Goal: Task Accomplishment & Management: Complete application form

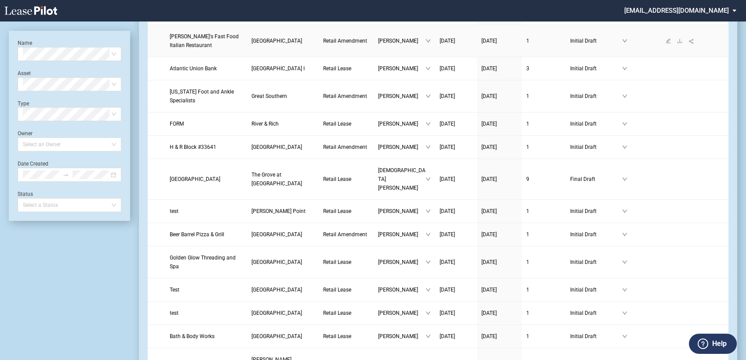
scroll to position [146, 0]
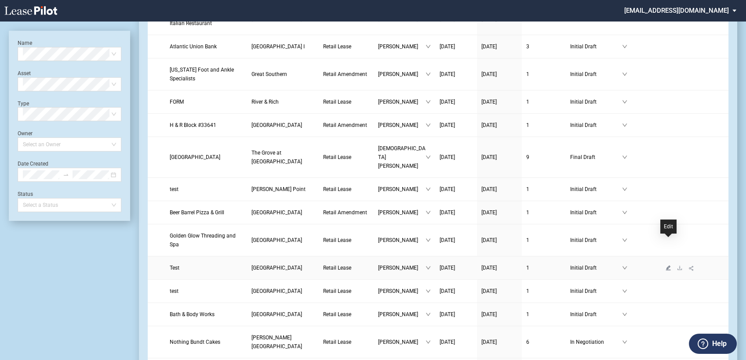
click at [669, 266] on icon "edit" at bounding box center [668, 268] width 5 height 5
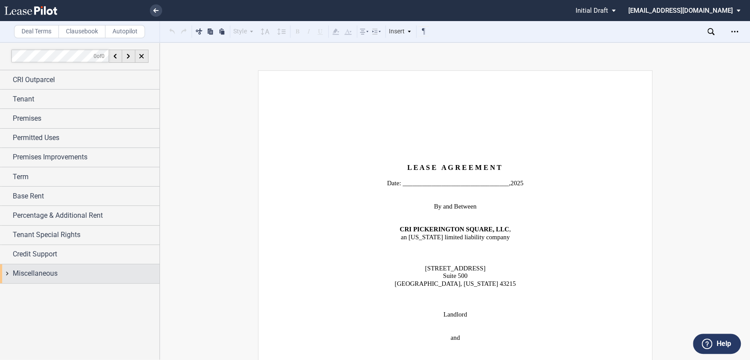
click at [7, 274] on div "Miscellaneous" at bounding box center [80, 274] width 160 height 19
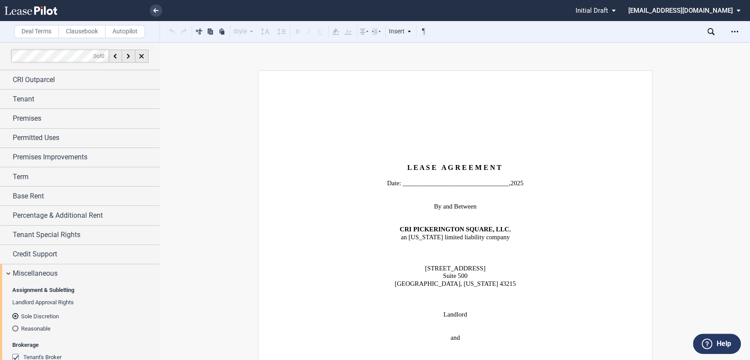
scroll to position [195, 0]
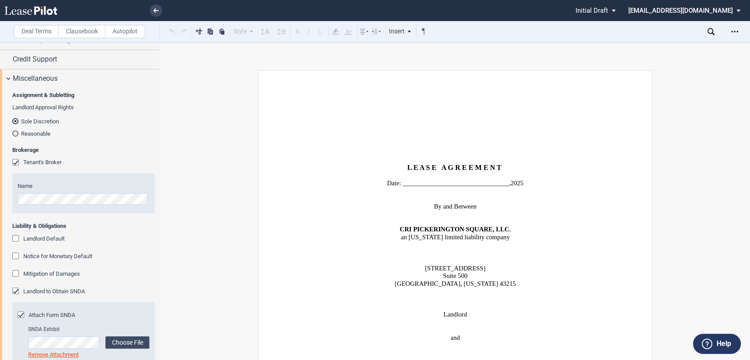
click at [15, 239] on div "Landlord Default" at bounding box center [16, 239] width 9 height 9
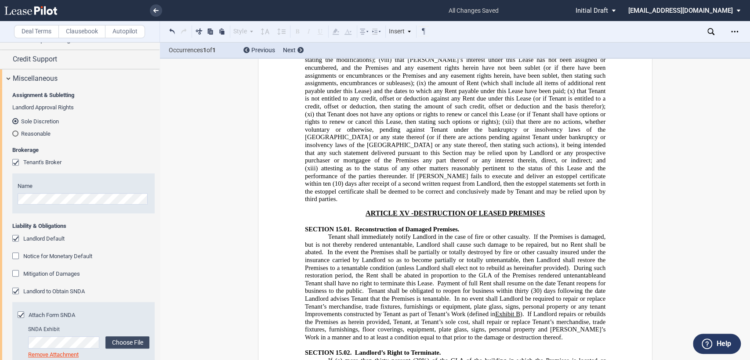
scroll to position [8813, 0]
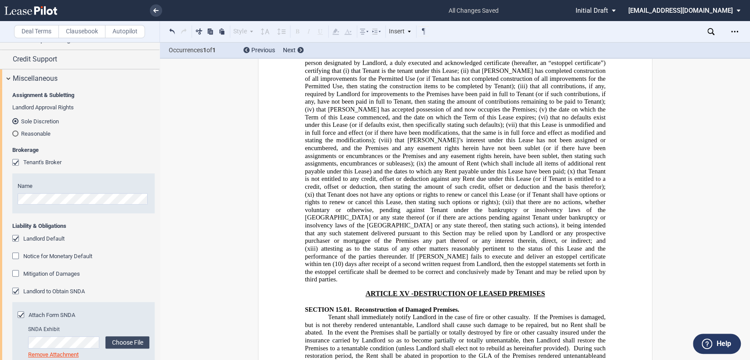
click at [16, 255] on div "Notice for Monetary Default" at bounding box center [16, 257] width 9 height 9
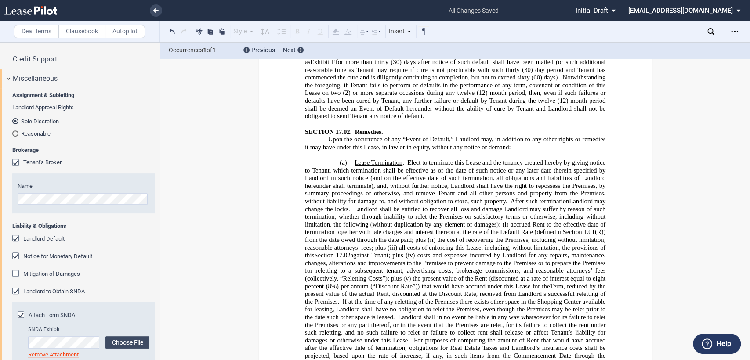
scroll to position [9595, 0]
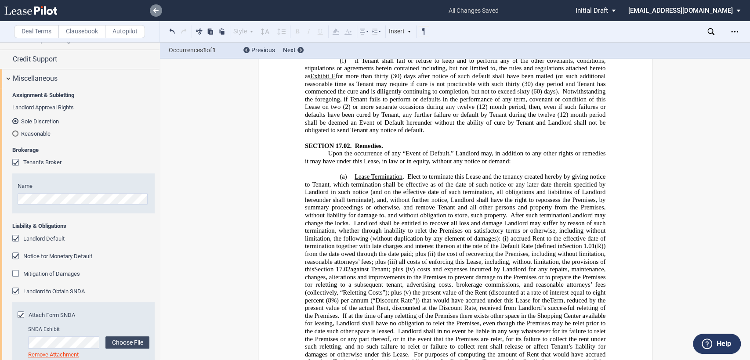
click at [158, 12] on icon at bounding box center [155, 10] width 5 height 4
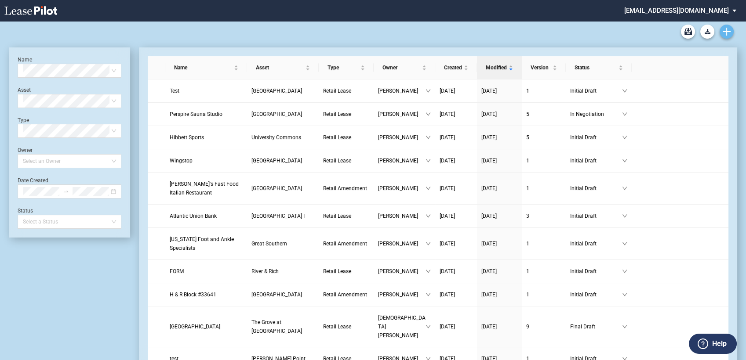
click at [727, 32] on icon "Create new document" at bounding box center [727, 32] width 8 height 8
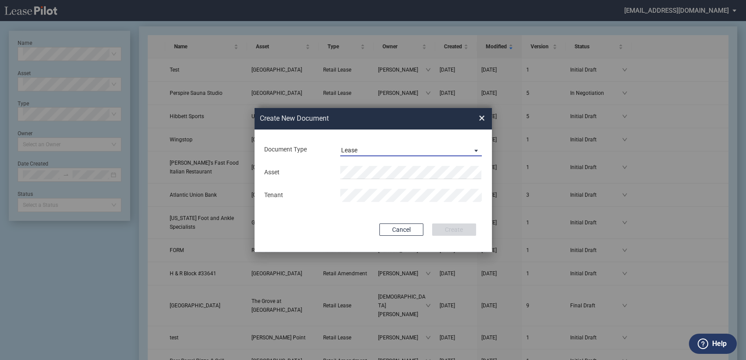
click at [349, 148] on div "Lease" at bounding box center [349, 150] width 16 height 7
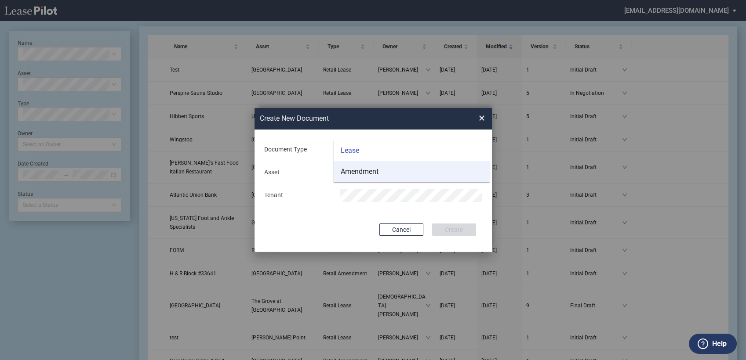
click at [353, 170] on div "Amendment" at bounding box center [360, 172] width 38 height 10
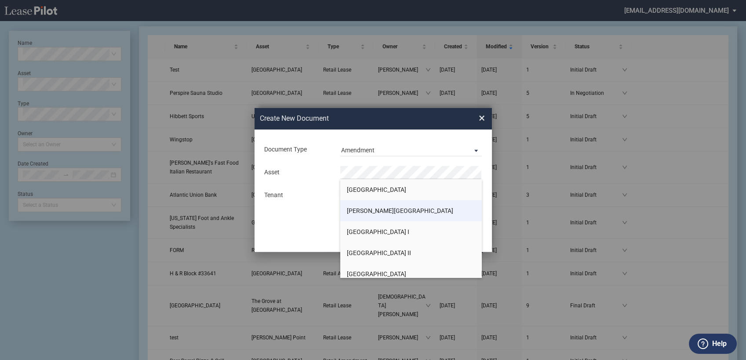
click at [364, 211] on span "[PERSON_NAME][GEOGRAPHIC_DATA]" at bounding box center [400, 210] width 106 height 7
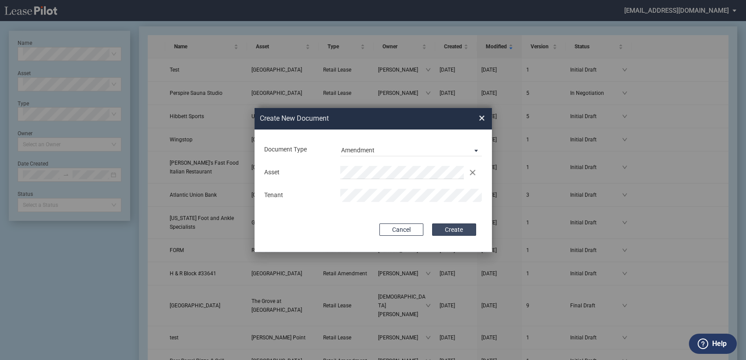
click at [461, 230] on button "Create" at bounding box center [454, 230] width 44 height 12
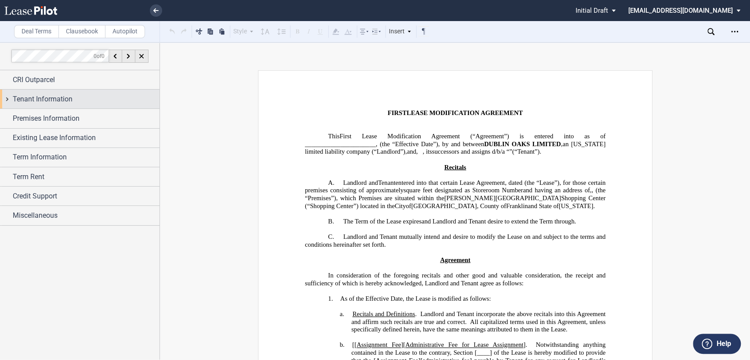
click at [7, 98] on div "Tenant Information" at bounding box center [80, 99] width 160 height 19
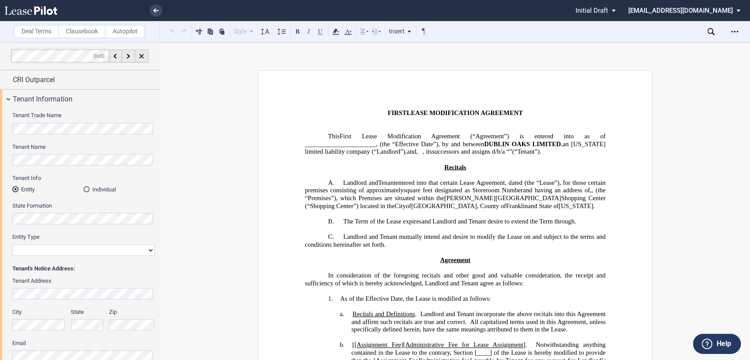
click at [88, 190] on div "Individual" at bounding box center [87, 189] width 6 height 6
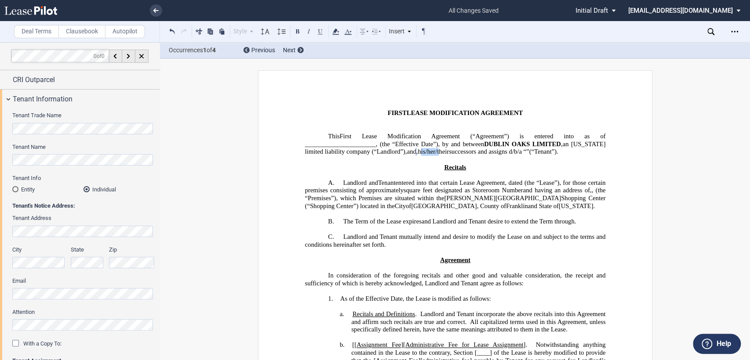
drag, startPoint x: 531, startPoint y: 149, endPoint x: 552, endPoint y: 151, distance: 20.7
click at [449, 151] on span "his/her/their" at bounding box center [433, 151] width 31 height 7
click at [502, 150] on span "successors and assigns d/b/a" at bounding box center [465, 151] width 73 height 7
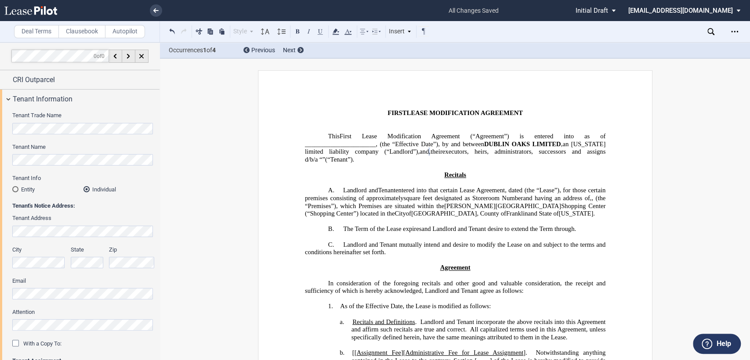
click at [401, 157] on span "executors, heirs, administrators, successors and assigns d/b/a" at bounding box center [456, 155] width 302 height 15
click at [330, 156] on span "(“" at bounding box center [327, 159] width 5 height 7
click at [384, 149] on span "(“Landlord”)," at bounding box center [401, 151] width 35 height 7
click at [442, 149] on span "their" at bounding box center [436, 151] width 12 height 7
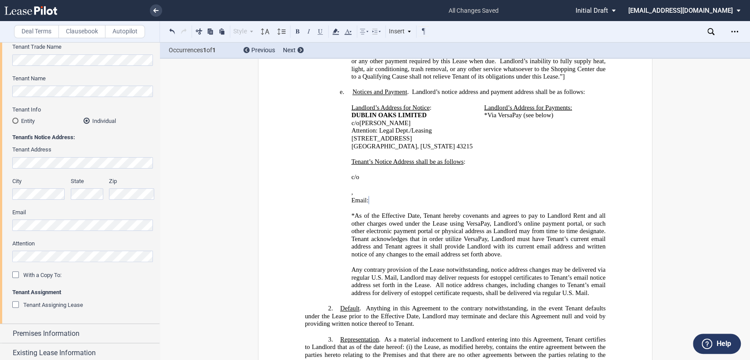
scroll to position [146, 0]
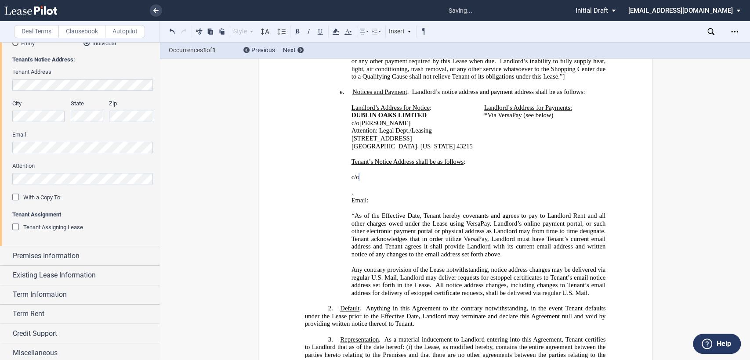
click at [343, 166] on div "﻿ ﻿ c/o ﻿ ﻿ ﻿ ﻿ ﻿ ﻿ , ﻿ ﻿ ﻿ ﻿ Email: ﻿ ﻿ ﻿" at bounding box center [455, 189] width 301 height 47
click at [357, 204] on p "﻿" at bounding box center [455, 208] width 301 height 8
click at [7, 255] on div "Premises Information" at bounding box center [80, 256] width 160 height 19
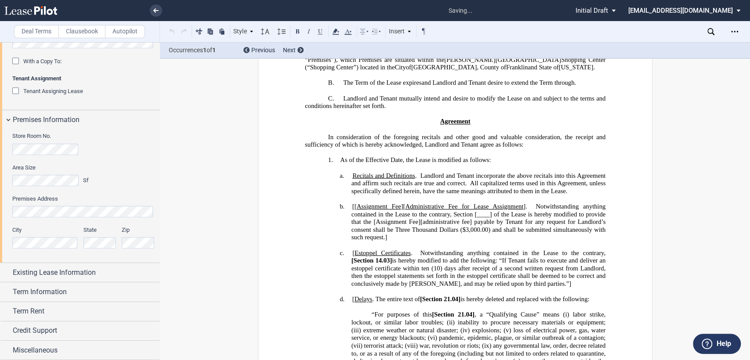
scroll to position [26, 0]
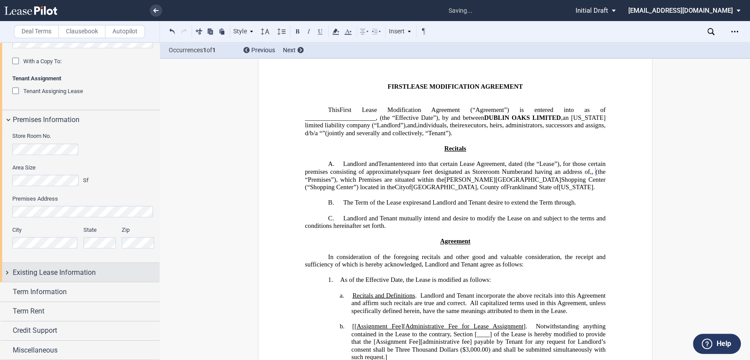
click at [7, 272] on div "Existing Lease Information" at bounding box center [80, 272] width 160 height 19
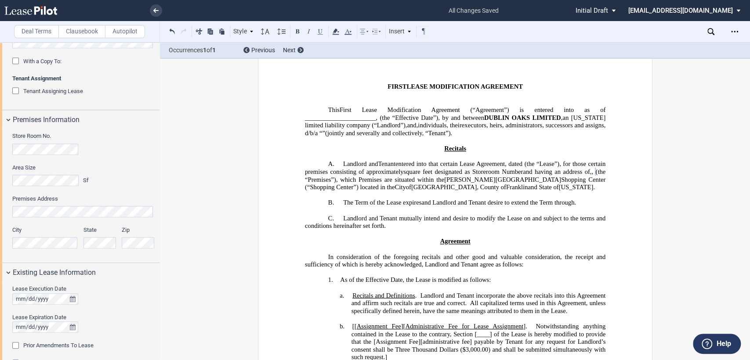
scroll to position [400, 0]
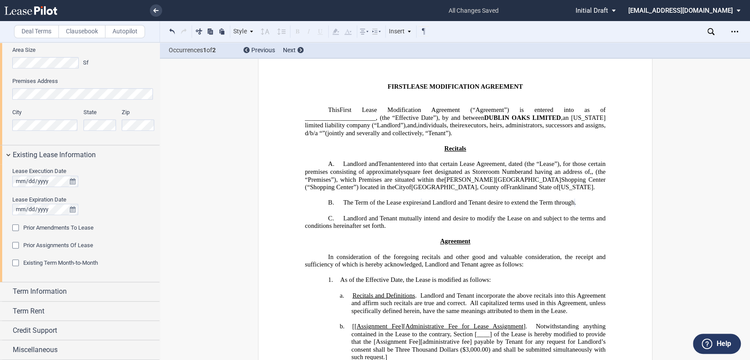
click at [524, 164] on span at bounding box center [523, 163] width 2 height 7
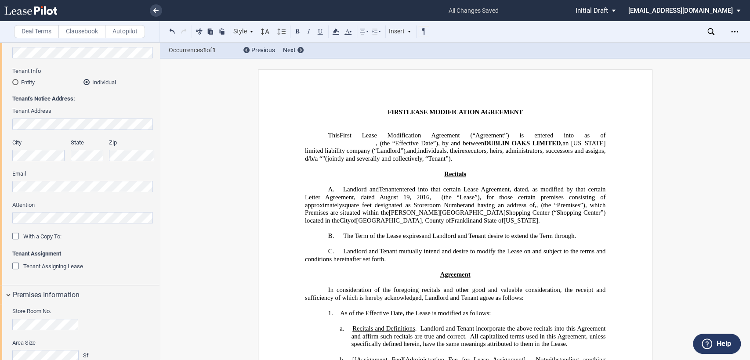
scroll to position [0, 0]
click at [441, 201] on span at bounding box center [438, 198] width 5 height 7
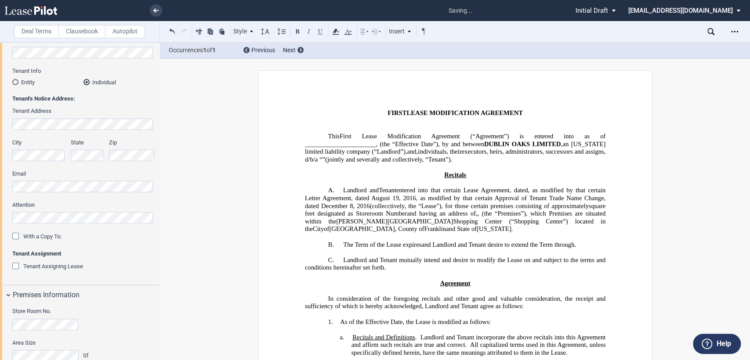
drag, startPoint x: 421, startPoint y: 206, endPoint x: 426, endPoint y: 207, distance: 5.0
click at [422, 206] on span "(collecctively, the “Lease”)" at bounding box center [406, 205] width 72 height 7
click at [465, 246] on span "and Landlord and Tenant desire to extend the Term through" at bounding box center [498, 244] width 153 height 7
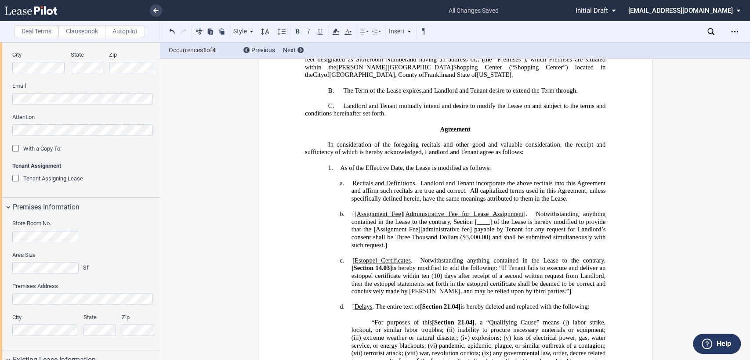
scroll to position [98, 0]
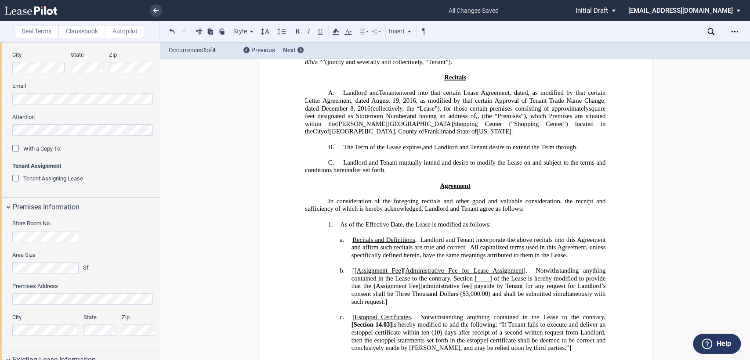
click at [352, 270] on span "[[" at bounding box center [354, 270] width 4 height 7
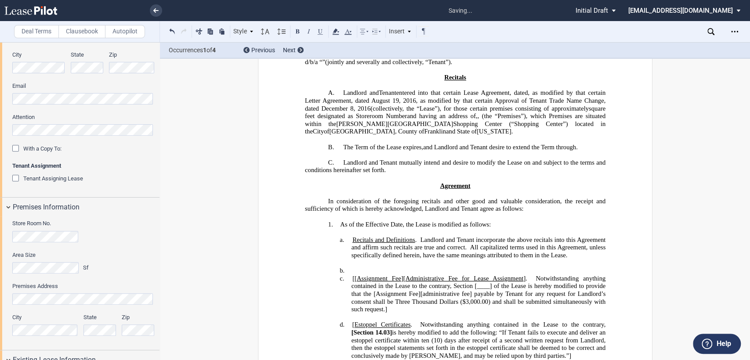
click at [352, 266] on p "﻿" at bounding box center [455, 263] width 301 height 8
click at [371, 267] on h4 "b. ﻿" at bounding box center [478, 271] width 255 height 8
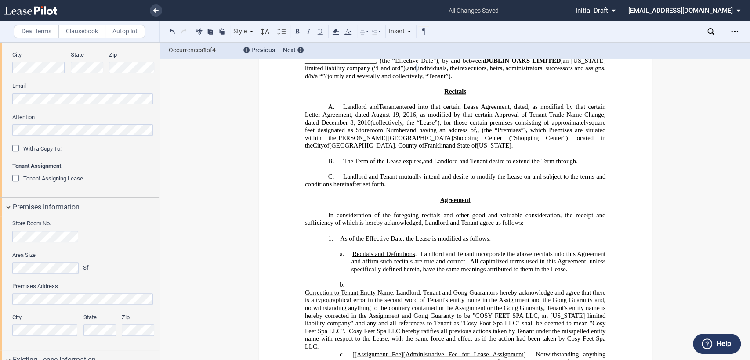
scroll to position [195, 0]
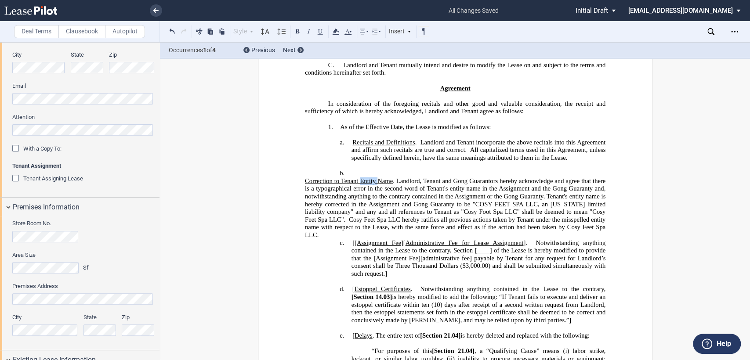
drag, startPoint x: 357, startPoint y: 180, endPoint x: 375, endPoint y: 178, distance: 18.1
click at [375, 178] on span "Correction to Tenant Entity Name" at bounding box center [349, 181] width 88 height 7
click at [402, 180] on span ". Landlord, Tenant and Gong Guarantors hereby acknowledge and agree that there …" at bounding box center [456, 201] width 302 height 46
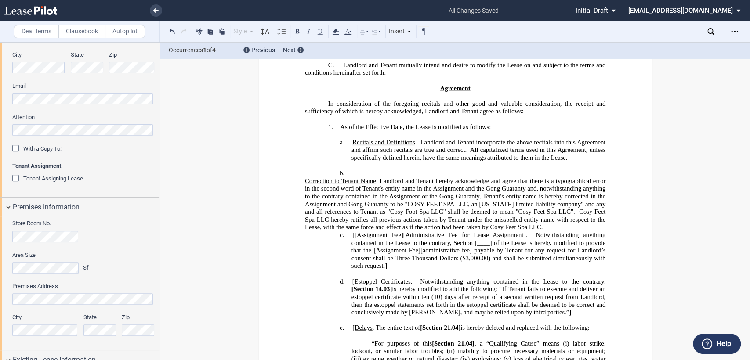
click at [527, 180] on span ". Landlord and Tenant hereby acknowledge and agree that there is a typographica…" at bounding box center [456, 197] width 302 height 38
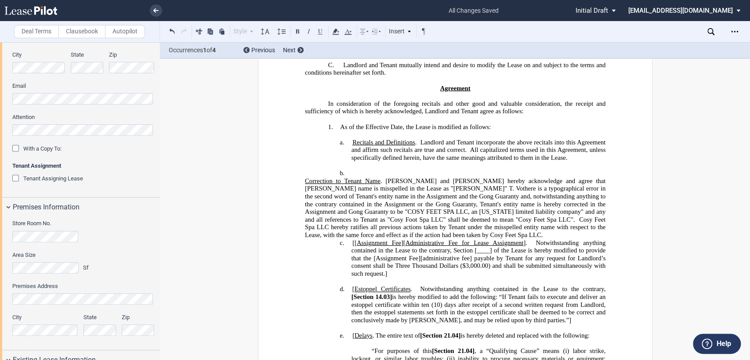
click at [582, 178] on span ". [PERSON_NAME] and [PERSON_NAME] hereby acknowledge and agree that [PERSON_NAM…" at bounding box center [456, 201] width 302 height 46
drag, startPoint x: 401, startPoint y: 186, endPoint x: 413, endPoint y: 189, distance: 12.6
click at [413, 189] on span ". [PERSON_NAME] and [PERSON_NAME] hereby acknowledge and agree that [PERSON_NAM…" at bounding box center [456, 205] width 302 height 54
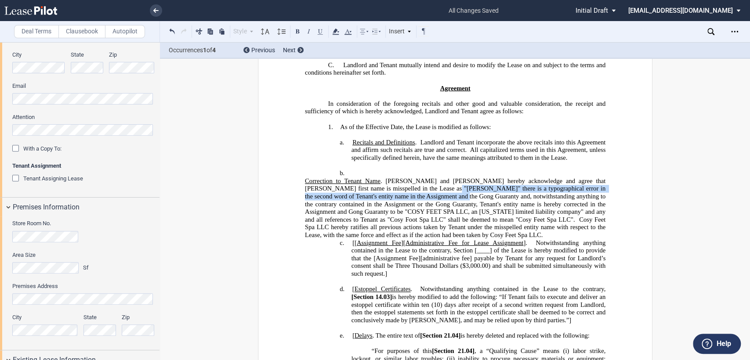
drag, startPoint x: 399, startPoint y: 186, endPoint x: 397, endPoint y: 192, distance: 6.0
click at [397, 192] on span ". [PERSON_NAME] and [PERSON_NAME] hereby acknowledge and agree that [PERSON_NAM…" at bounding box center [456, 201] width 302 height 46
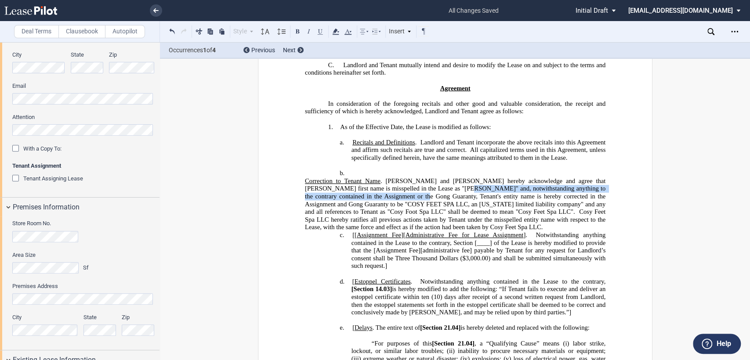
drag, startPoint x: 413, startPoint y: 187, endPoint x: 356, endPoint y: 195, distance: 58.1
click at [356, 195] on span ". [PERSON_NAME] and [PERSON_NAME] hereby acknowledge and agree that [PERSON_NAM…" at bounding box center [456, 197] width 302 height 38
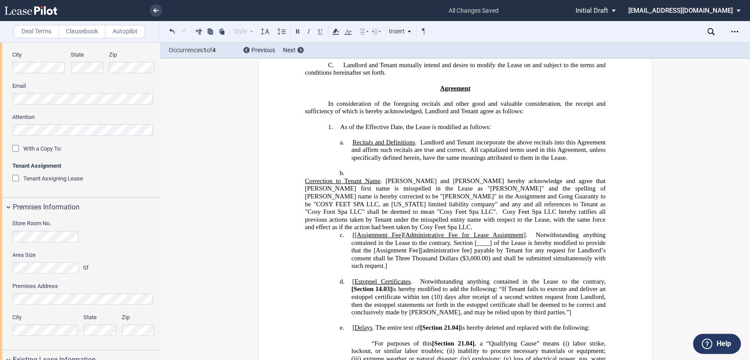
click at [490, 186] on span ". [PERSON_NAME] and [PERSON_NAME] hereby acknowledge and agree that [PERSON_NAM…" at bounding box center [456, 197] width 302 height 38
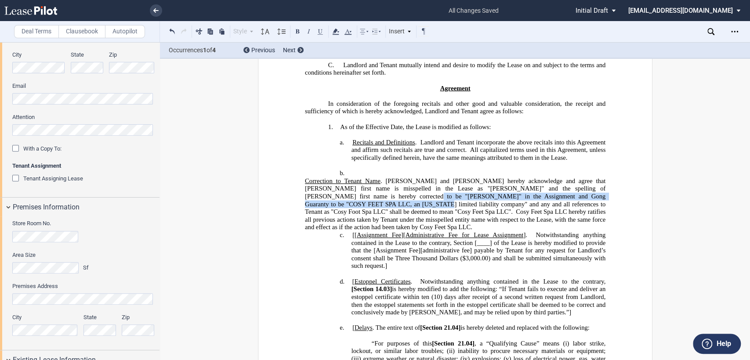
drag, startPoint x: 302, startPoint y: 197, endPoint x: 582, endPoint y: 196, distance: 279.6
click at [582, 196] on span ". [PERSON_NAME] and [PERSON_NAME] hereby acknowledge and agree that [PERSON_NAM…" at bounding box center [456, 197] width 302 height 38
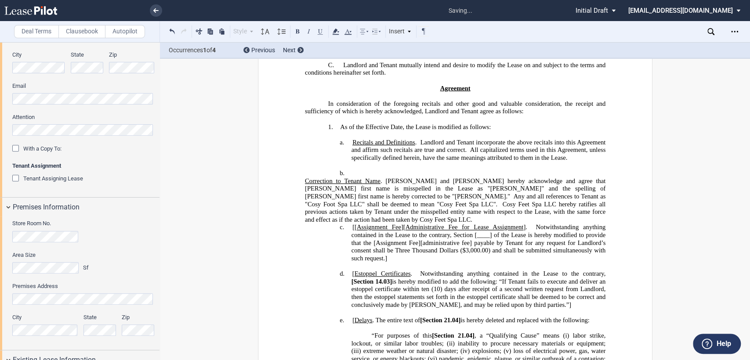
click at [403, 193] on span ". [PERSON_NAME] and [PERSON_NAME] hereby acknowledge and agree that [PERSON_NAM…" at bounding box center [456, 193] width 302 height 30
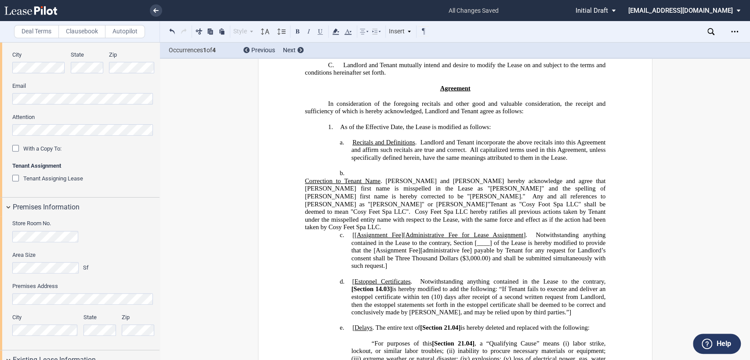
click at [488, 193] on span ". [PERSON_NAME] and [PERSON_NAME] hereby acknowledge and agree that [PERSON_NAM…" at bounding box center [456, 197] width 302 height 38
drag, startPoint x: 534, startPoint y: 195, endPoint x: 320, endPoint y: 202, distance: 214.2
click at [320, 202] on span ". [PERSON_NAME] and [PERSON_NAME] hereby acknowledge and agree that [PERSON_NAM…" at bounding box center [456, 197] width 302 height 38
click at [350, 204] on span ". [PERSON_NAME] and [PERSON_NAME] hereby acknowledge and agree that [PERSON_NAM…" at bounding box center [456, 197] width 302 height 38
click at [389, 208] on span "Cosy Feet Spa LLC hereby ratifies all previous actions taken by Tenant under th…" at bounding box center [456, 219] width 302 height 23
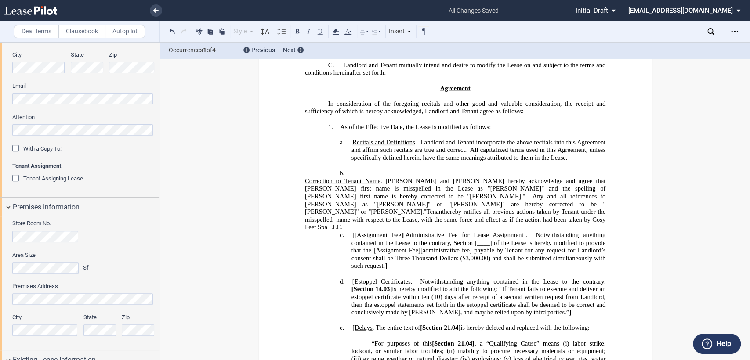
click at [566, 211] on span "hereby ratifies all previous actions taken by Tenant under the misspelled name …" at bounding box center [456, 219] width 302 height 23
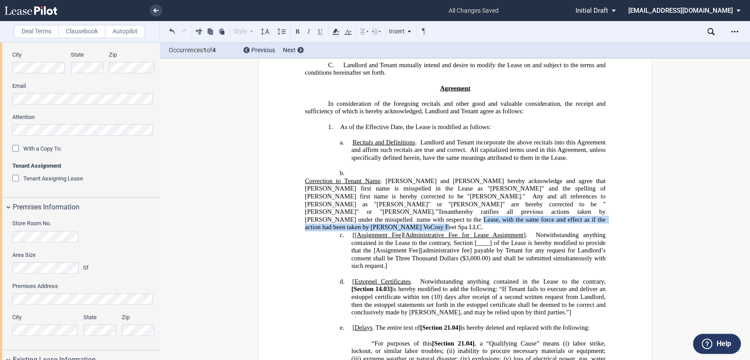
drag, startPoint x: 388, startPoint y: 209, endPoint x: 338, endPoint y: 218, distance: 51.0
click at [338, 218] on span "hereby ratifies all previous actions taken by [PERSON_NAME] under the misspelle…" at bounding box center [456, 219] width 302 height 23
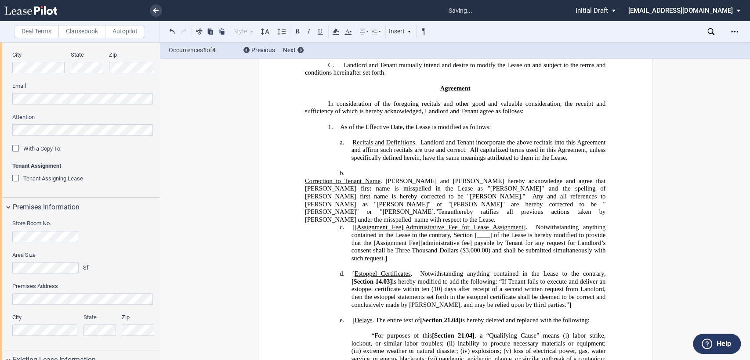
click at [354, 173] on h4 "b. ﻿" at bounding box center [478, 174] width 255 height 8
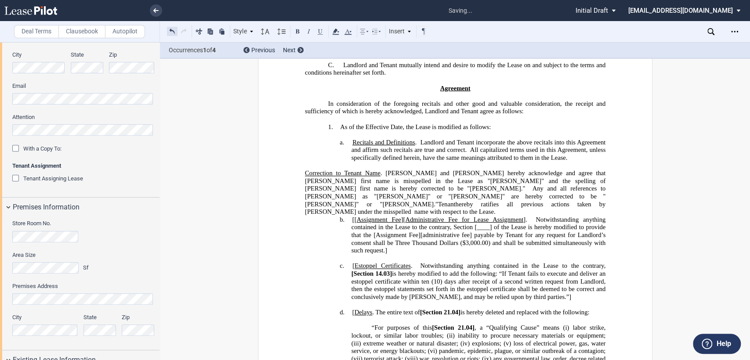
click at [173, 31] on button at bounding box center [172, 31] width 11 height 11
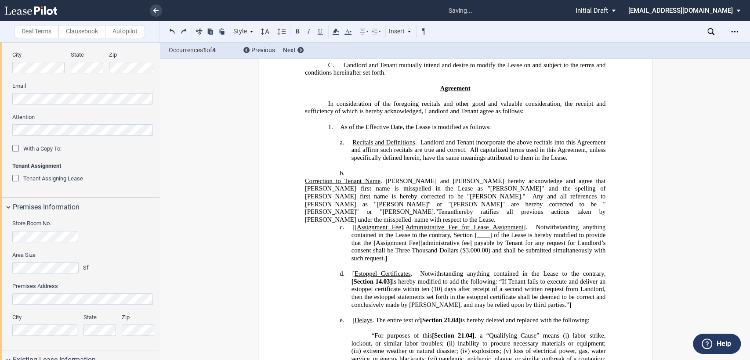
click at [392, 211] on p "Correction to Tenant Name . [PERSON_NAME] and [PERSON_NAME] hereby acknowledge …" at bounding box center [455, 201] width 301 height 47
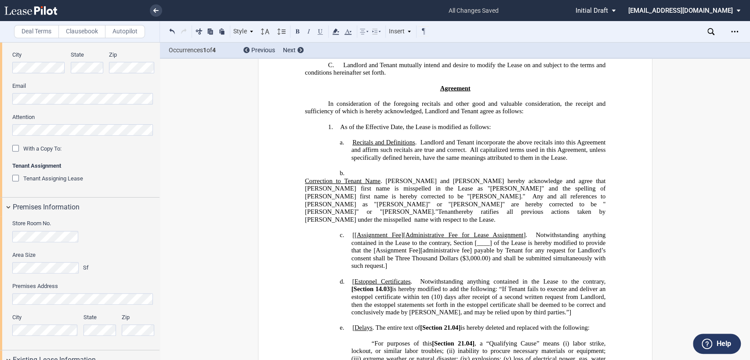
click at [397, 209] on p "Correction to Tenant Name . [PERSON_NAME] and [PERSON_NAME] hereby acknowledge …" at bounding box center [455, 201] width 301 height 47
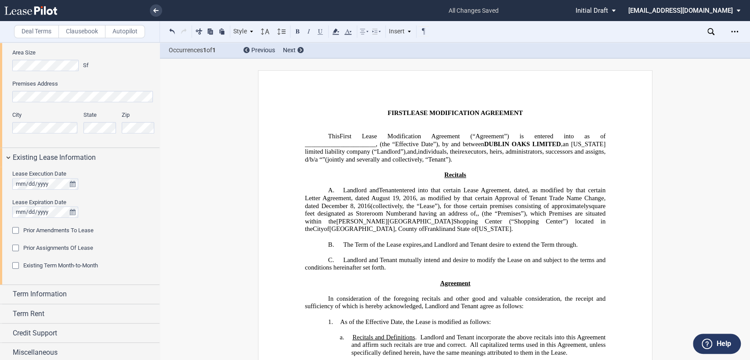
scroll to position [400, 0]
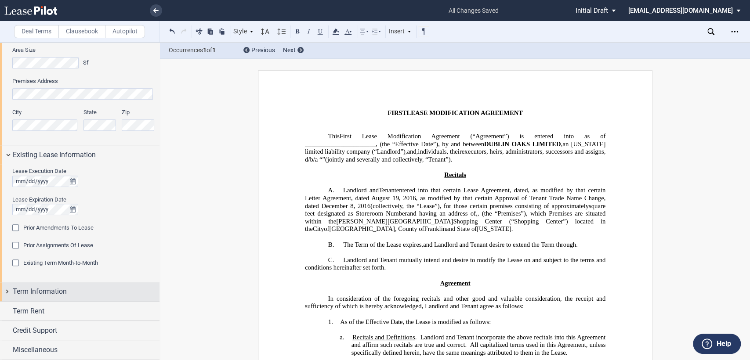
click at [7, 290] on div "Term Information" at bounding box center [80, 292] width 160 height 19
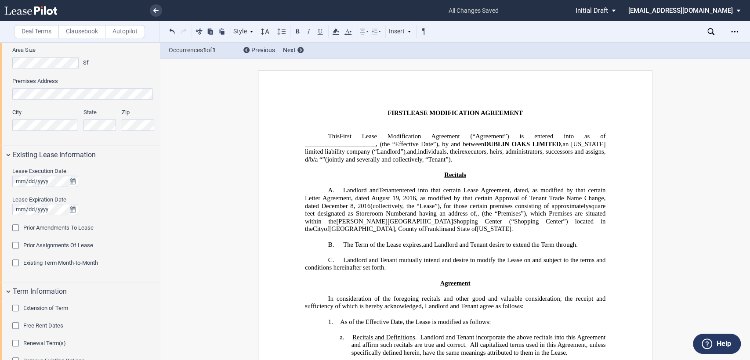
scroll to position [479, 0]
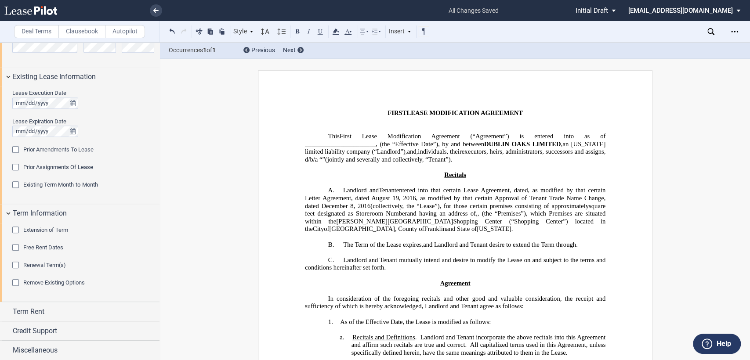
click at [14, 229] on div "Extension of Term" at bounding box center [16, 231] width 9 height 9
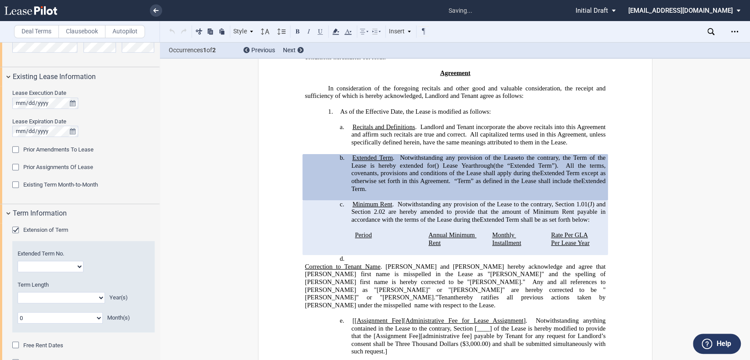
scroll to position [211, 0]
click at [45, 268] on select "1 2 3 4 5 6 7 8 9 10 11 12 13 14 15 16 17 18 19 20" at bounding box center [51, 266] width 66 height 11
select select "number:1"
click at [18, 261] on select "1 2 3 4 5 6 7 8 9 10 11 12 13 14 15 16 17 18 19 20" at bounding box center [51, 266] width 66 height 11
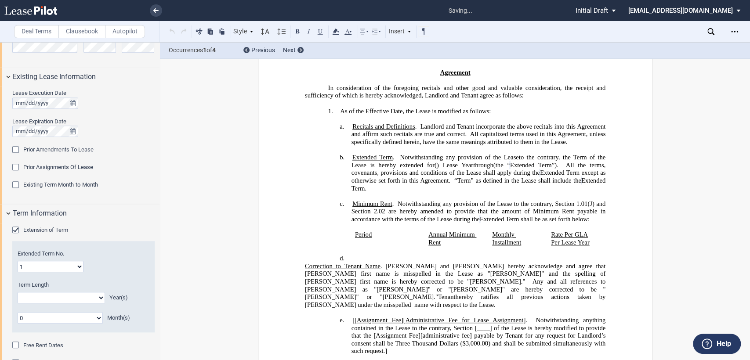
click at [67, 297] on select "0 1 2 3 4 5 6 7 8 9 10 11 12 13 14 15 16 17 18 19 20" at bounding box center [61, 297] width 87 height 11
select select "number:10"
click at [18, 292] on select "0 1 2 3 4 5 6 7 8 9 10 11 12 13 14 15 16 17 18 19 20" at bounding box center [61, 297] width 87 height 11
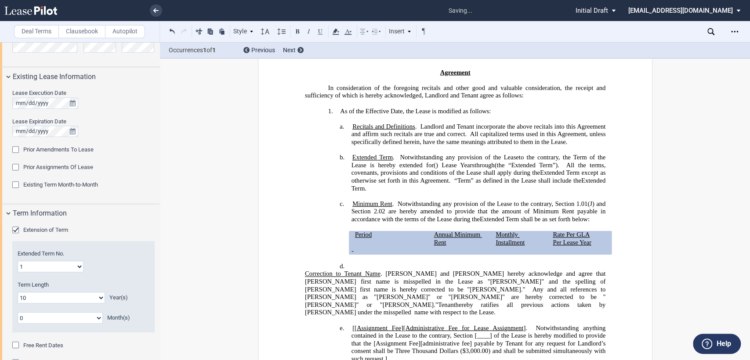
scroll to position [577, 0]
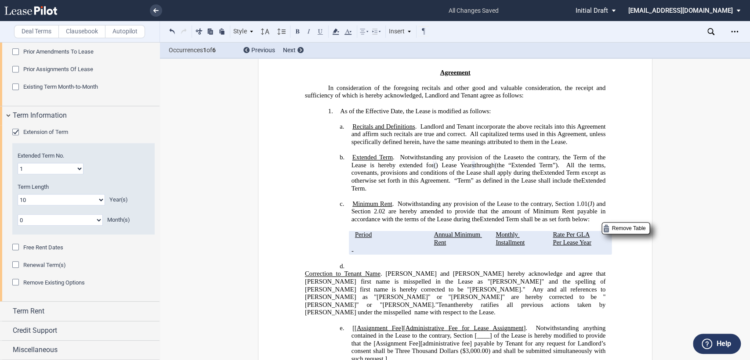
click at [355, 231] on span "Period" at bounding box center [363, 234] width 17 height 7
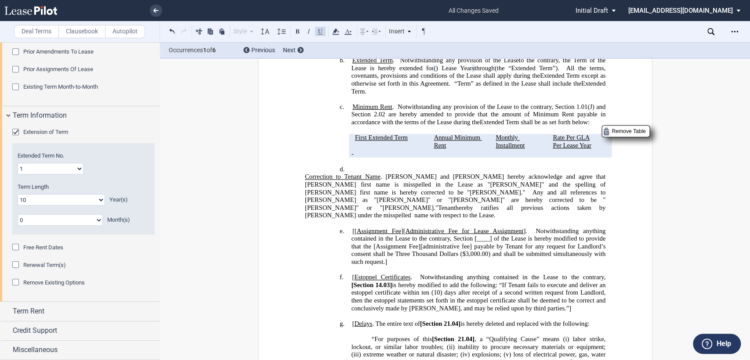
scroll to position [309, 0]
click at [8, 312] on div "Term Rent" at bounding box center [80, 311] width 160 height 19
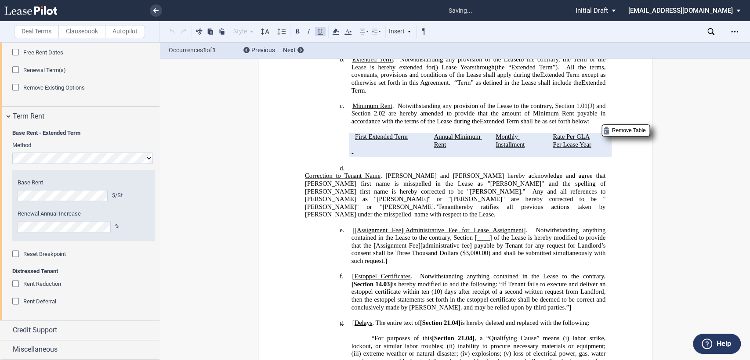
scroll to position [772, 0]
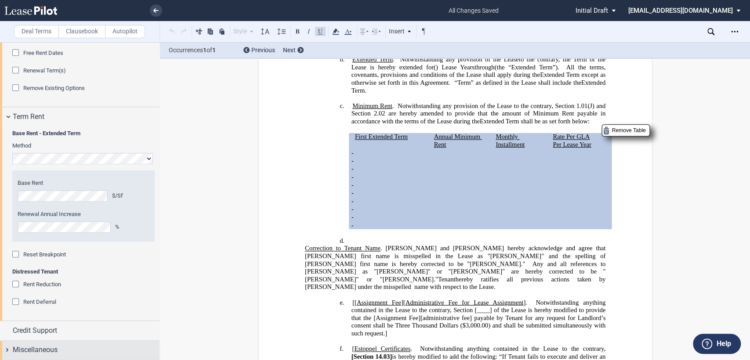
click at [7, 350] on div "Miscellaneous" at bounding box center [80, 350] width 160 height 19
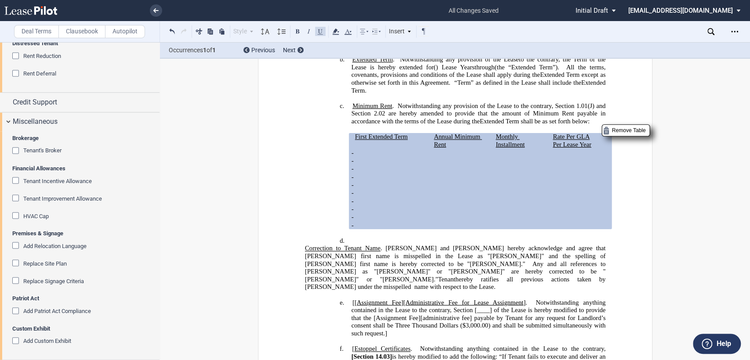
scroll to position [455, 0]
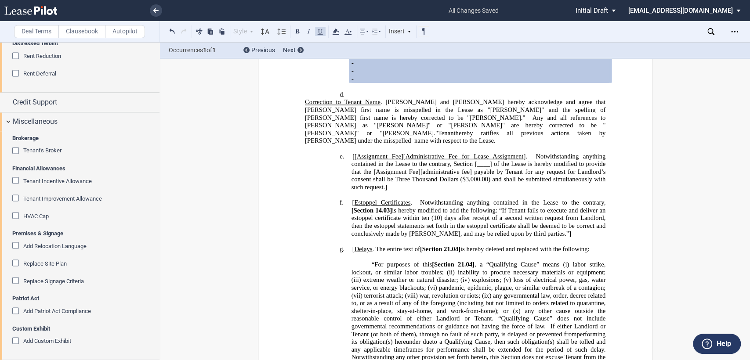
click at [352, 153] on span "[[" at bounding box center [354, 156] width 4 height 7
drag, startPoint x: 397, startPoint y: 134, endPoint x: 517, endPoint y: 132, distance: 120.0
click at [517, 153] on span "Assignment Fee ][ Administrative Fee for Lease Assignment ]. Notwithstanding an…" at bounding box center [479, 172] width 256 height 38
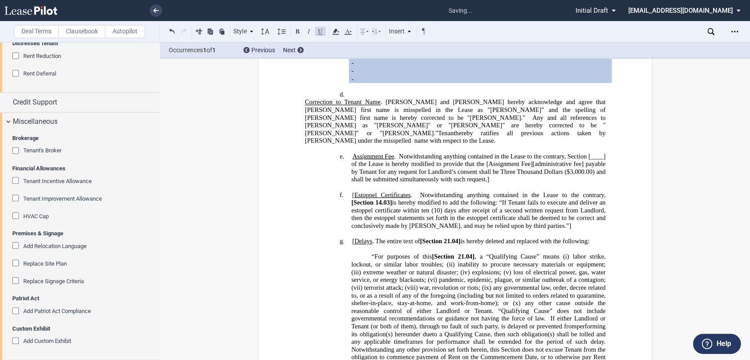
click at [584, 153] on span "Notwithstanding anything contained in the Lease to the contrary, Section" at bounding box center [493, 156] width 188 height 7
click at [485, 160] on span "of the Lease is hereby modified to provide that the [Assignment Fee][administra…" at bounding box center [479, 171] width 256 height 23
drag, startPoint x: 528, startPoint y: 142, endPoint x: 582, endPoint y: 142, distance: 54.1
click at [582, 160] on span "of the Lease is hereby modified to provide that the Assignment Fee][administrat…" at bounding box center [479, 171] width 256 height 23
click at [464, 160] on span "of the Lease is hereby modified to provide that the Assignment Fee payable by T…" at bounding box center [479, 171] width 256 height 23
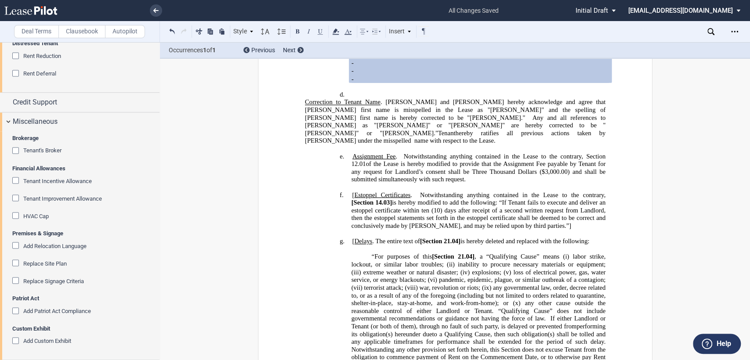
click at [352, 191] on span "[" at bounding box center [353, 194] width 2 height 7
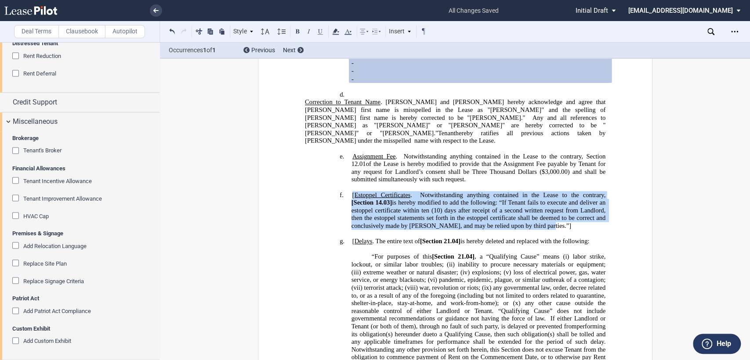
drag, startPoint x: 348, startPoint y: 171, endPoint x: 535, endPoint y: 198, distance: 189.2
click at [535, 198] on h4 "f. [ Estoppel Certificates . Notwithstanding anything contained in the Lease to…" at bounding box center [478, 210] width 255 height 39
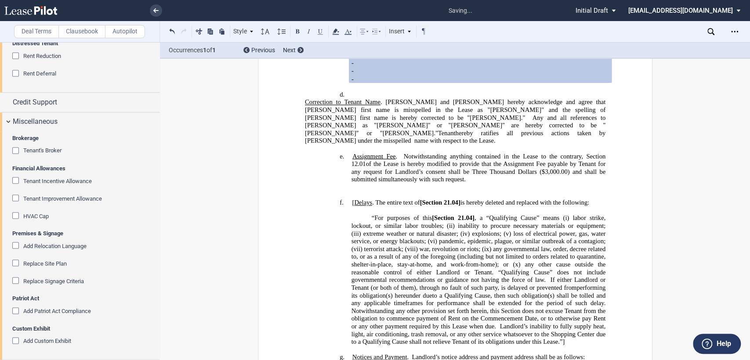
click at [352, 199] on span "[" at bounding box center [353, 202] width 2 height 7
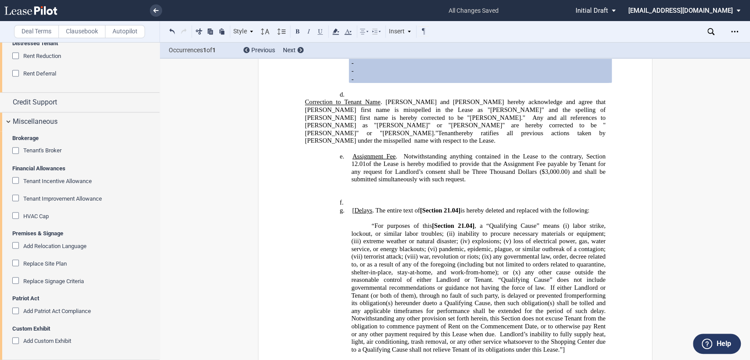
click at [355, 199] on h4 "f. ﻿" at bounding box center [478, 203] width 255 height 8
click at [81, 34] on label "Clausebook" at bounding box center [81, 31] width 47 height 13
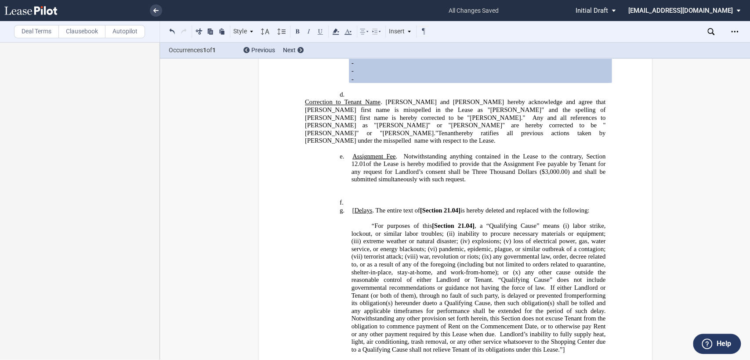
scroll to position [0, 0]
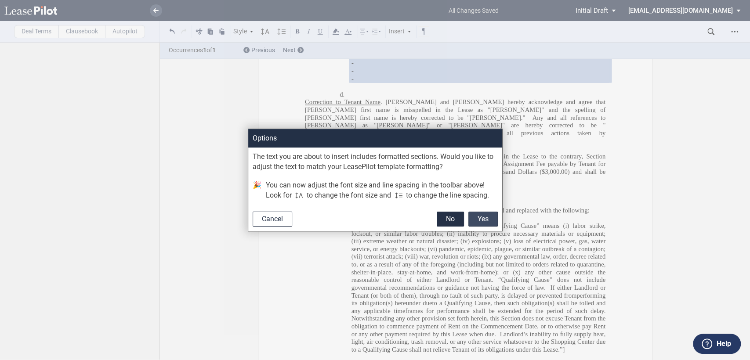
click at [487, 218] on button "Yes" at bounding box center [483, 219] width 29 height 15
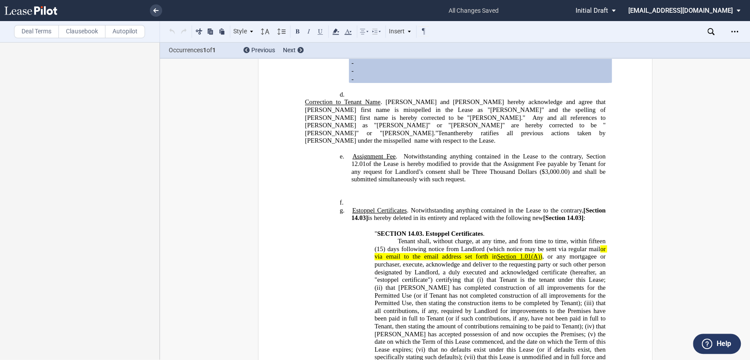
click at [354, 199] on h4 "f. ﻿" at bounding box center [478, 203] width 255 height 8
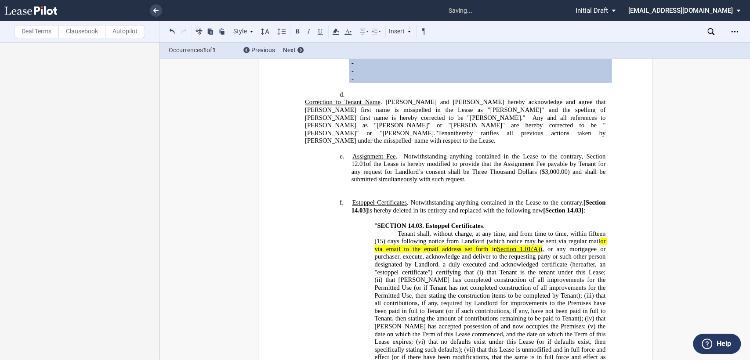
click at [583, 199] on span "[Section 14.03]" at bounding box center [479, 206] width 256 height 15
click at [362, 199] on span "Section 14.03]" at bounding box center [479, 206] width 256 height 15
drag, startPoint x: 584, startPoint y: 179, endPoint x: 364, endPoint y: 185, distance: 220.3
click at [364, 199] on span "Estoppel Certificates . Notwithstanding anything contained in the Lease to the …" at bounding box center [479, 206] width 256 height 15
click at [300, 31] on button at bounding box center [297, 31] width 11 height 11
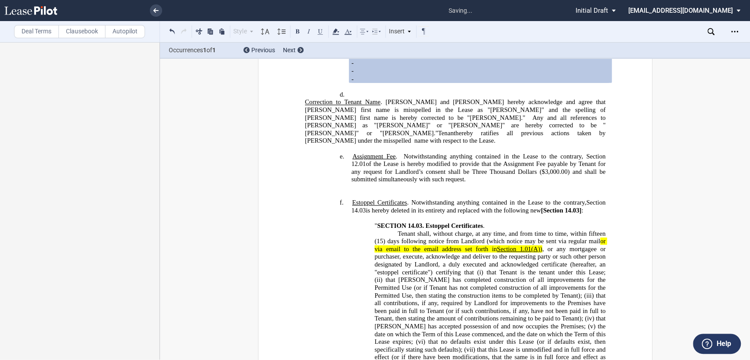
click at [543, 207] on span "[Section 14.03]" at bounding box center [561, 210] width 40 height 7
click at [578, 207] on span "Section 14.03]" at bounding box center [560, 210] width 38 height 7
drag, startPoint x: 541, startPoint y: 187, endPoint x: 575, endPoint y: 182, distance: 34.8
click at [577, 199] on span "Estoppel Certificates . Notwithstanding anything contained in the Lease to the …" at bounding box center [479, 206] width 256 height 15
click at [299, 31] on button at bounding box center [297, 31] width 11 height 11
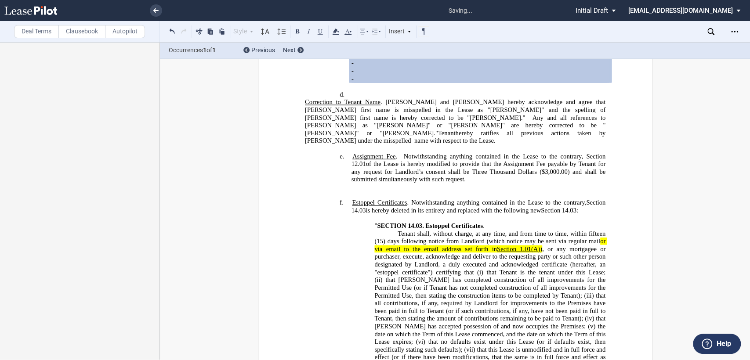
drag, startPoint x: 553, startPoint y: 203, endPoint x: 561, endPoint y: 187, distance: 18.1
click at [554, 222] on p "" SECTION 14.03. Estoppel Certificates ." at bounding box center [490, 226] width 231 height 8
click at [561, 207] on span "Section 14.03" at bounding box center [559, 210] width 36 height 7
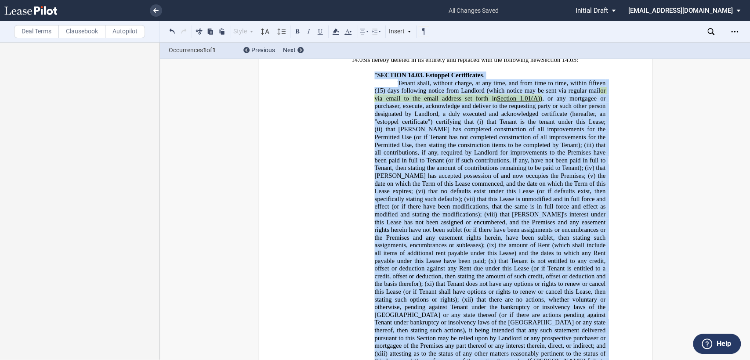
scroll to position [621, 0]
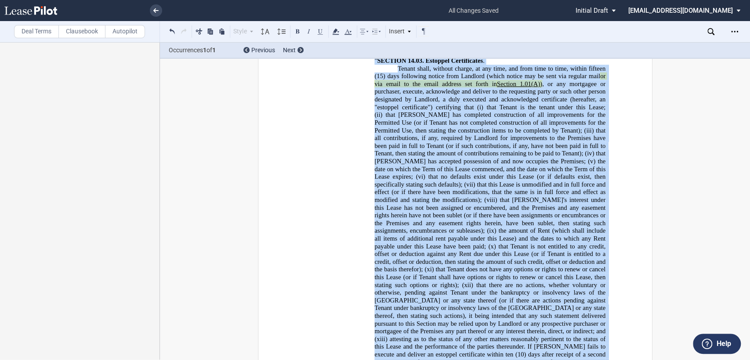
drag, startPoint x: 366, startPoint y: 101, endPoint x: 526, endPoint y: 316, distance: 267.6
click at [531, 323] on ins "!!SET_LEVEL_2!! !!Heading 4!! f. Estoppel Certificates . Notwithstanding anythi…" at bounding box center [455, 212] width 301 height 356
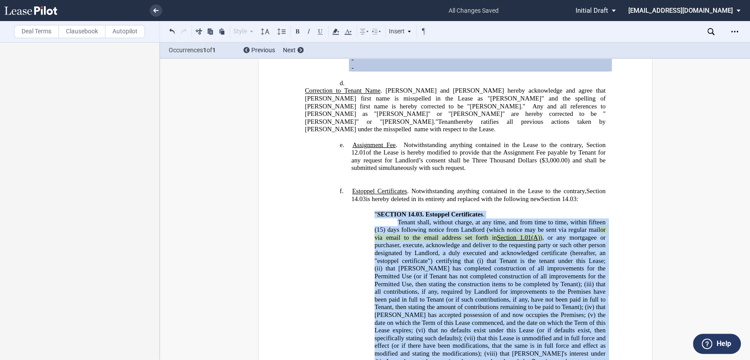
scroll to position [474, 0]
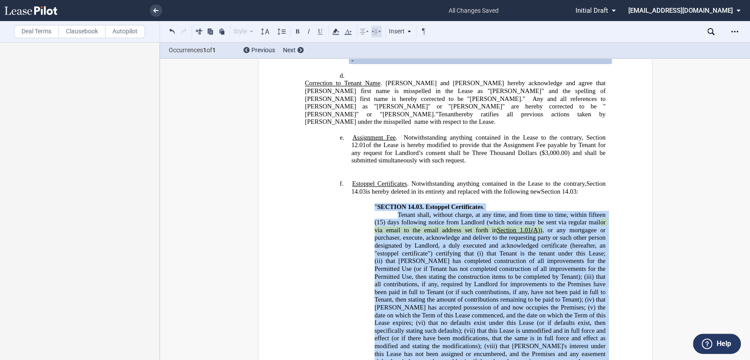
click at [380, 30] on icon at bounding box center [376, 31] width 11 height 11
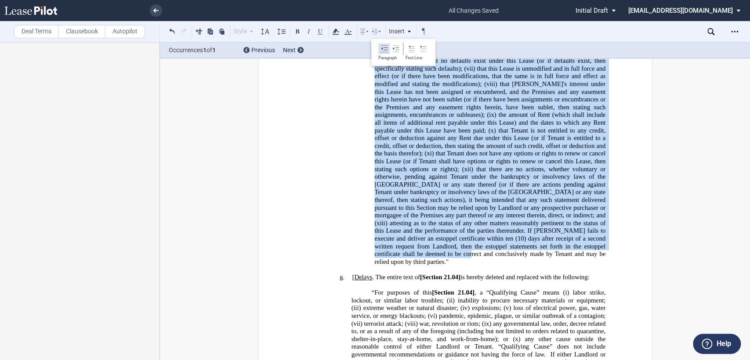
click at [381, 49] on icon at bounding box center [384, 48] width 7 height 7
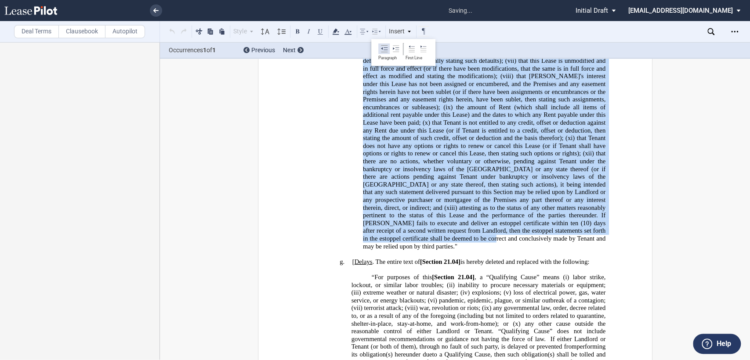
click at [381, 49] on icon at bounding box center [384, 48] width 7 height 7
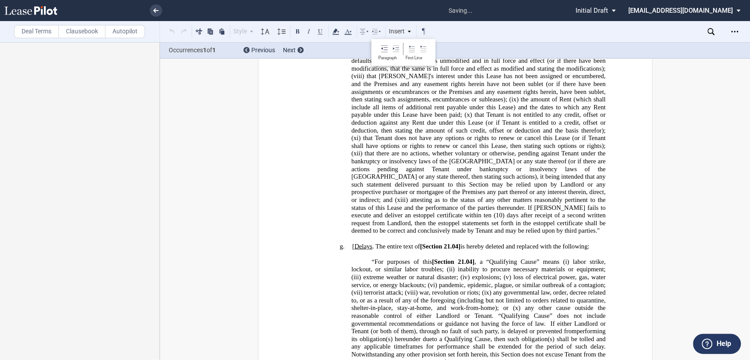
click at [510, 251] on p "﻿" at bounding box center [455, 255] width 301 height 8
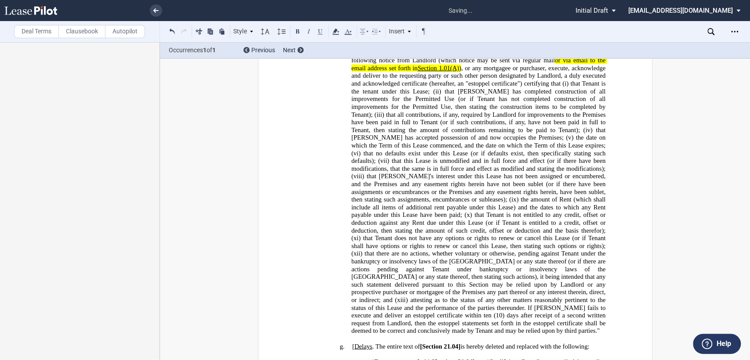
scroll to position [492, 0]
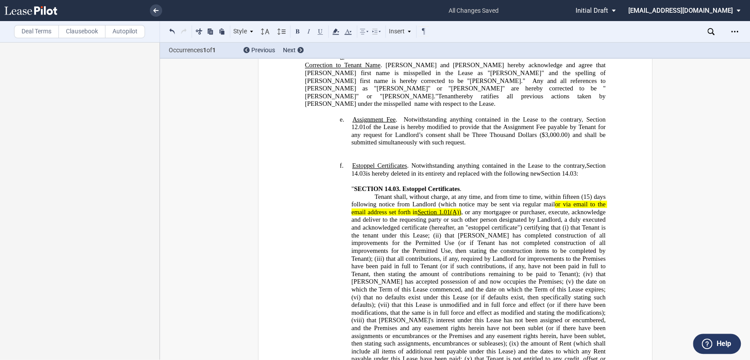
click at [415, 201] on span "or via email to the email address set forth in" at bounding box center [479, 208] width 256 height 15
drag, startPoint x: 551, startPoint y: 178, endPoint x: 444, endPoint y: 188, distance: 107.7
click at [444, 193] on span "Tenant shall, without charge, at any time, and from time to time, within fiftee…" at bounding box center [479, 336] width 256 height 286
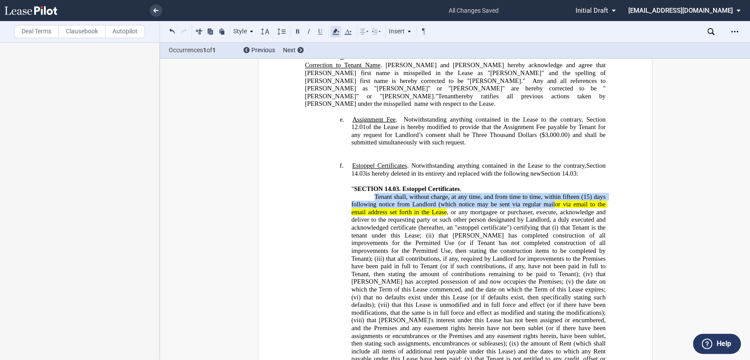
click at [337, 32] on icon at bounding box center [336, 31] width 11 height 11
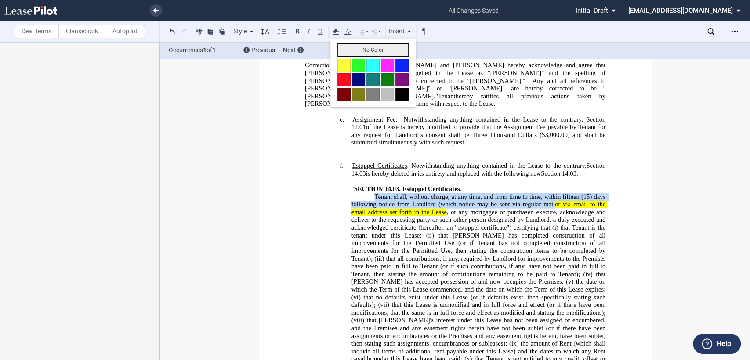
click at [343, 50] on button "No Color" at bounding box center [373, 50] width 71 height 13
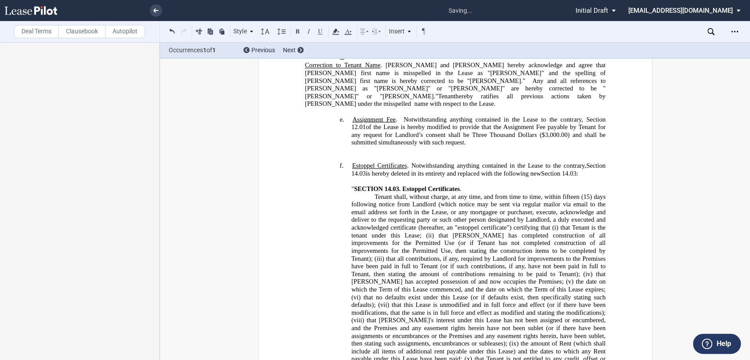
click at [493, 294] on span "that no defaults exist under this Lease (or if defaults exist, then specificall…" at bounding box center [479, 301] width 256 height 15
click at [313, 154] on p "﻿" at bounding box center [455, 158] width 301 height 8
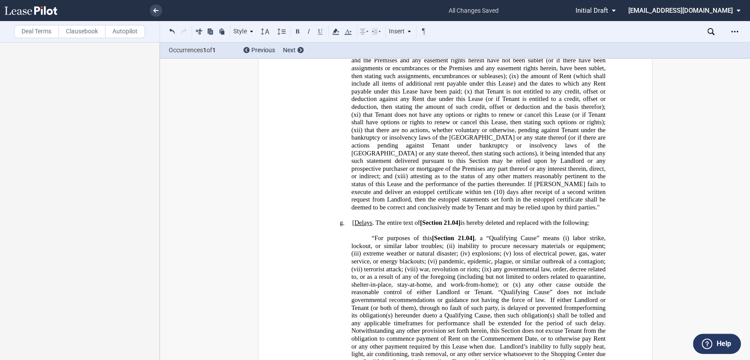
scroll to position [786, 0]
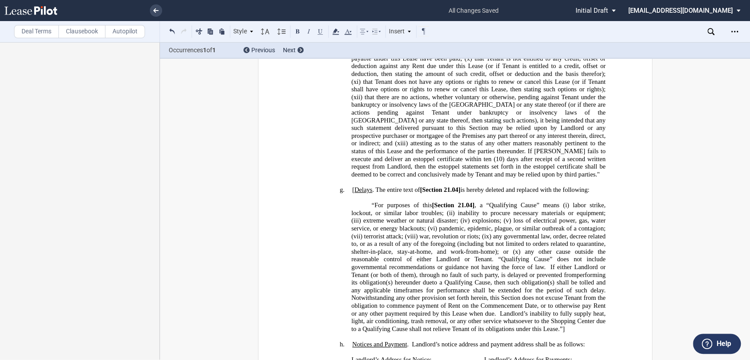
drag, startPoint x: 349, startPoint y: 139, endPoint x: 392, endPoint y: 142, distance: 43.2
click at [352, 186] on h4 "g. [ Delays . The entire text of [Section 21.04] is hereby deleted and replaced…" at bounding box center [478, 190] width 255 height 8
click at [416, 186] on span ". The entire text of" at bounding box center [393, 189] width 47 height 7
click at [438, 186] on span at bounding box center [439, 189] width 2 height 7
click at [454, 186] on span "21.04]" at bounding box center [446, 189] width 17 height 7
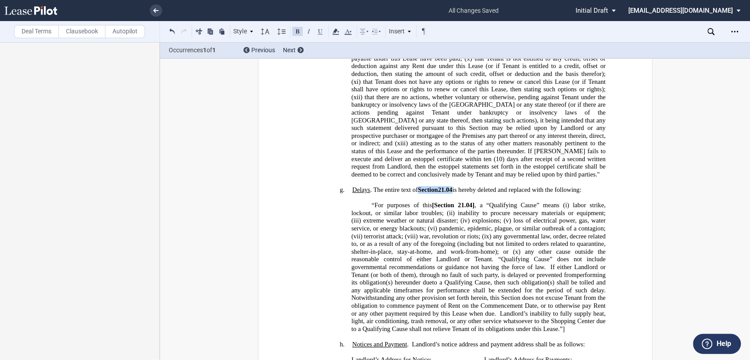
drag, startPoint x: 417, startPoint y: 140, endPoint x: 451, endPoint y: 142, distance: 34.8
click at [451, 186] on span "﻿ Delays . The entire text of Section 21.04 is hereby deleted and replaced with…" at bounding box center [466, 189] width 229 height 7
click at [295, 30] on button at bounding box center [297, 31] width 11 height 11
drag, startPoint x: 432, startPoint y: 155, endPoint x: 512, endPoint y: 173, distance: 82.0
click at [432, 202] on span "[Section" at bounding box center [443, 205] width 22 height 7
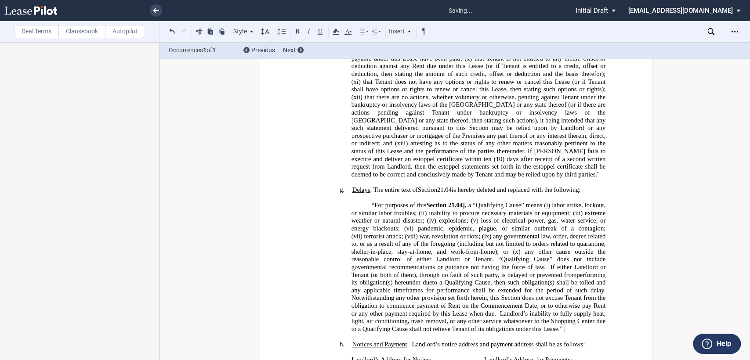
click at [444, 202] on span "Section" at bounding box center [436, 205] width 20 height 7
click at [462, 202] on span "21.04]" at bounding box center [455, 205] width 17 height 7
drag, startPoint x: 426, startPoint y: 155, endPoint x: 462, endPoint y: 155, distance: 36.1
click at [462, 202] on span "“For purposes of this Section 21.04 , a “Qualifying Cause” means (i) labor stri…" at bounding box center [480, 267] width 258 height 131
click at [298, 29] on button at bounding box center [297, 31] width 11 height 11
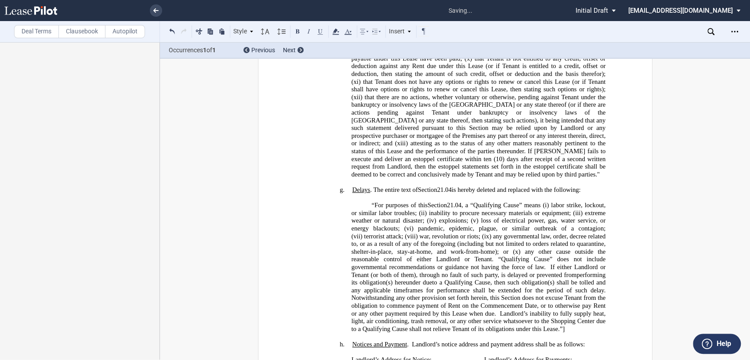
click at [528, 248] on span "any other cause outside the reasonable control of either Landlord or Tenant. “Q…" at bounding box center [479, 259] width 256 height 23
click at [571, 274] on p "“For purposes of this Section 21.04 , a “Qualifying Cause” means (i) labor stri…" at bounding box center [478, 267] width 255 height 131
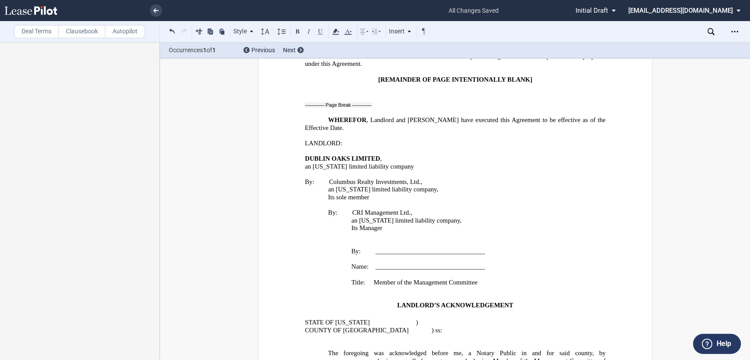
scroll to position [1665, 0]
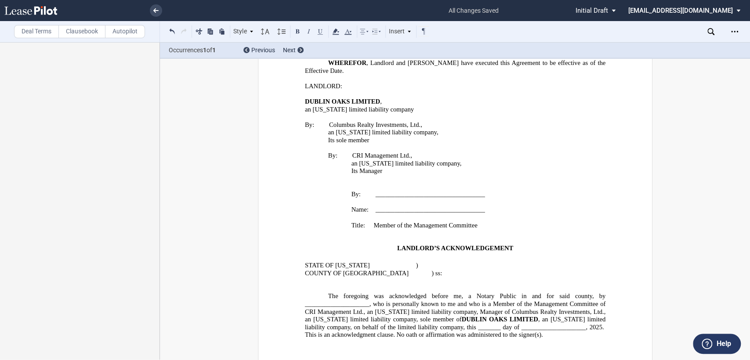
click at [477, 222] on p "Title: Member of the Management Committee" at bounding box center [476, 226] width 260 height 8
click at [476, 237] on div "﻿ LANDLORD’S ACKNOWLEDGEMENT STATE OF [US_STATE] ) COUNTY OF FRANKLIN ) ss: The…" at bounding box center [455, 303] width 301 height 133
click at [305, 293] on span "The foregoing was acknowledged before me, a Notary Public in and for said count…" at bounding box center [456, 308] width 302 height 30
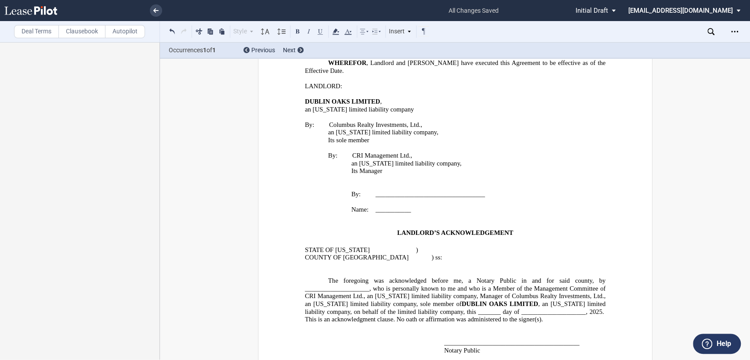
click at [36, 31] on label "Deal Terms" at bounding box center [36, 31] width 45 height 13
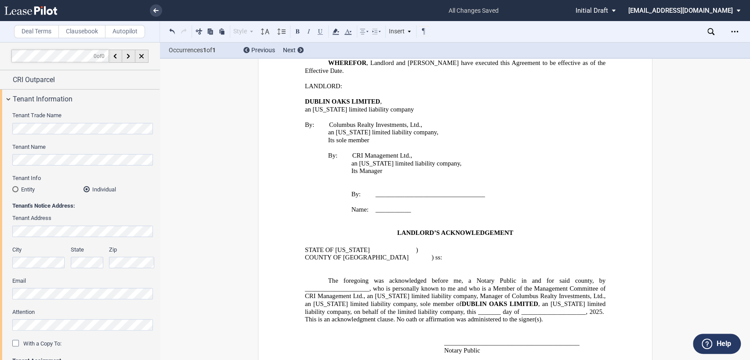
click at [407, 207] on span "___________" at bounding box center [393, 210] width 36 height 7
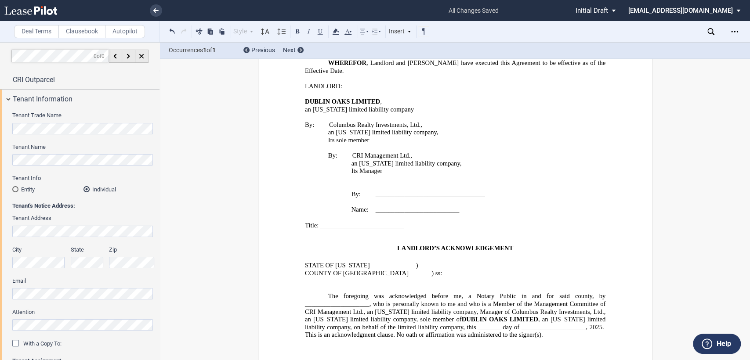
click at [486, 293] on span "The foregoing was acknowledged before me, a Notary Public in and for said count…" at bounding box center [456, 308] width 302 height 30
click at [346, 293] on span "The foregoing was acknowledged before me, a Notary Public in and for said count…" at bounding box center [456, 308] width 302 height 30
click at [309, 277] on p at bounding box center [455, 281] width 301 height 8
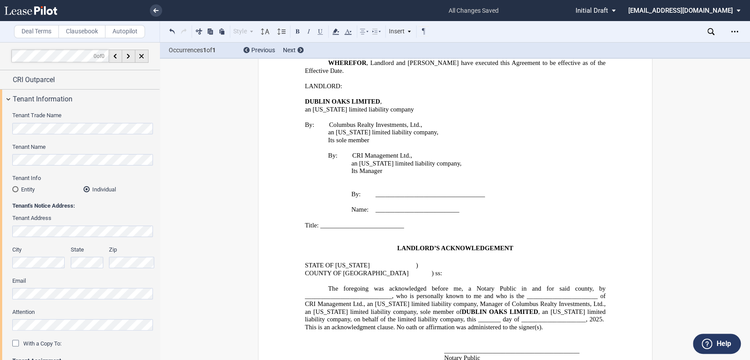
click at [307, 237] on p "﻿" at bounding box center [455, 241] width 301 height 8
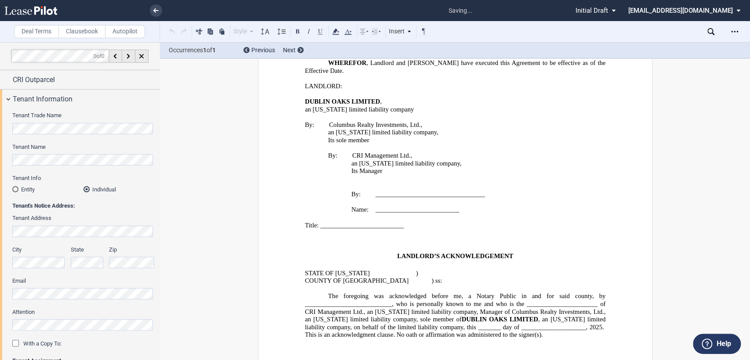
click at [404, 32] on div "Insert" at bounding box center [400, 31] width 25 height 11
click at [411, 66] on div "Page Break" at bounding box center [422, 68] width 46 height 7
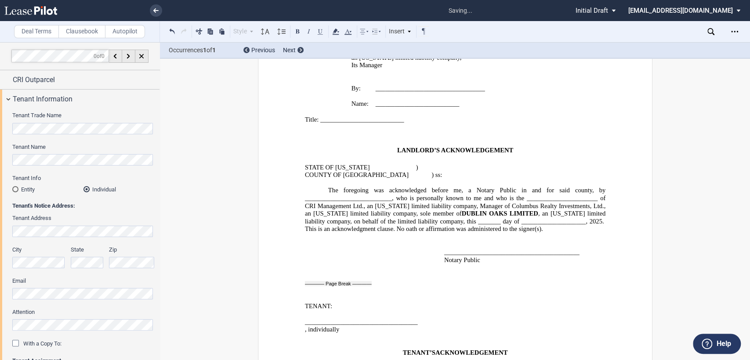
click at [305, 334] on span at bounding box center [306, 337] width 2 height 7
drag, startPoint x: 299, startPoint y: 208, endPoint x: 454, endPoint y: 217, distance: 155.0
click at [310, 349] on p "﻿" at bounding box center [455, 353] width 301 height 8
click at [332, 303] on p "TENANT ASSIGNOR :" at bounding box center [455, 307] width 301 height 8
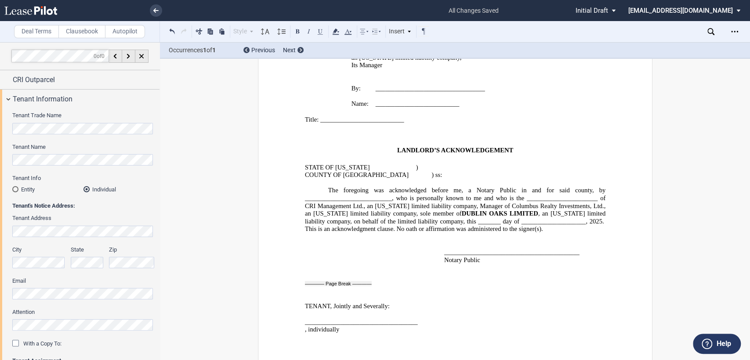
click at [309, 311] on p at bounding box center [455, 315] width 301 height 8
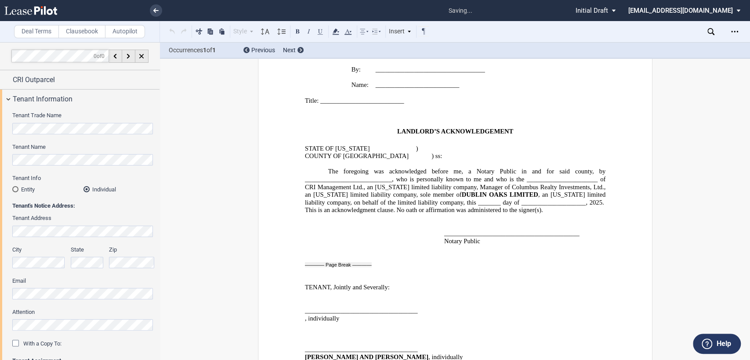
scroll to position [1808, 0]
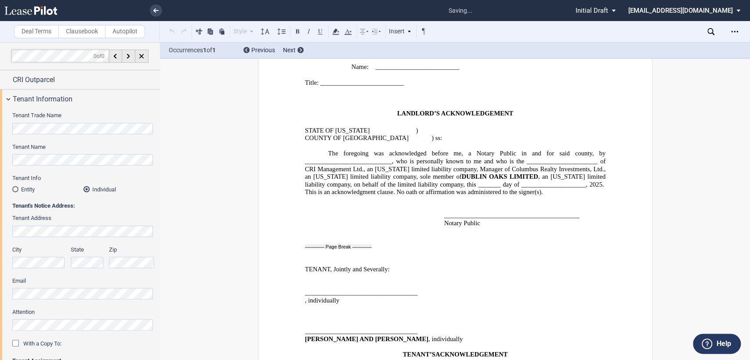
click at [305, 343] on span at bounding box center [306, 346] width 2 height 7
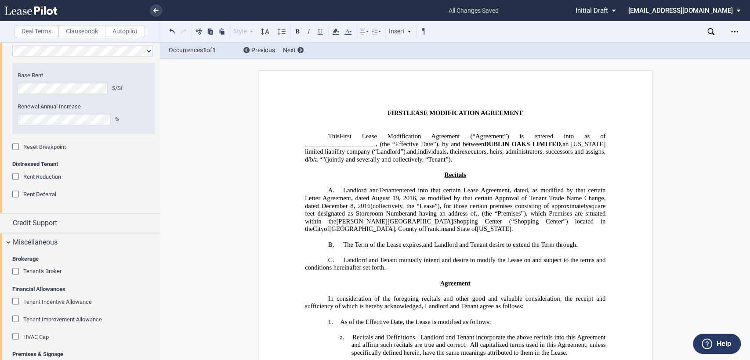
scroll to position [1000, 0]
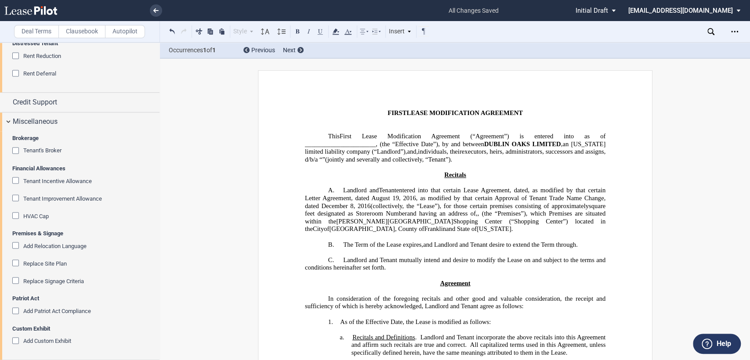
click at [16, 261] on div "Replace Site Plan" at bounding box center [16, 264] width 9 height 9
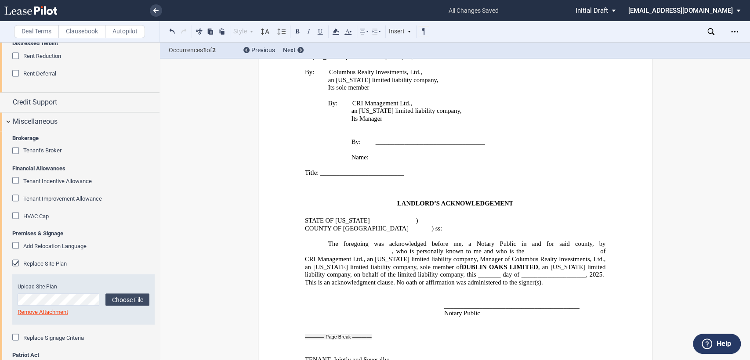
scroll to position [1899, 0]
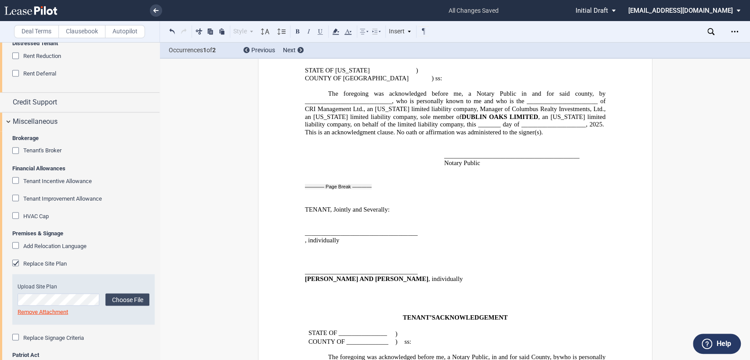
drag, startPoint x: 441, startPoint y: 311, endPoint x: 488, endPoint y: 314, distance: 47.6
click at [318, 32] on button at bounding box center [320, 31] width 11 height 11
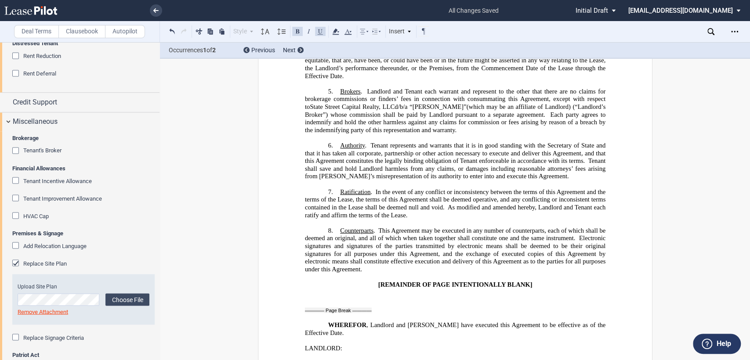
scroll to position [1320, 0]
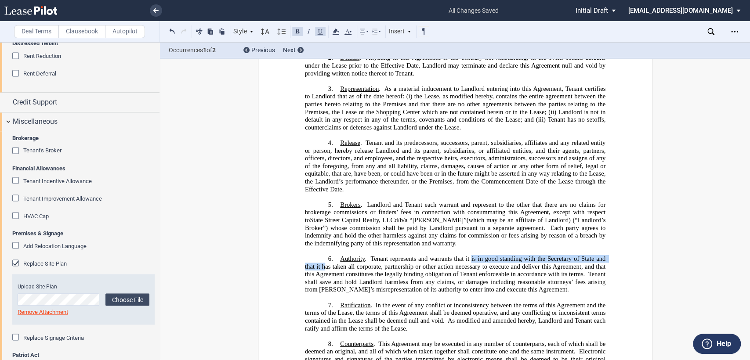
drag, startPoint x: 468, startPoint y: 176, endPoint x: 344, endPoint y: 187, distance: 124.0
click at [344, 255] on h3 "6. Authority . Tenant represents and warrants that it is in good standing with …" at bounding box center [455, 274] width 301 height 39
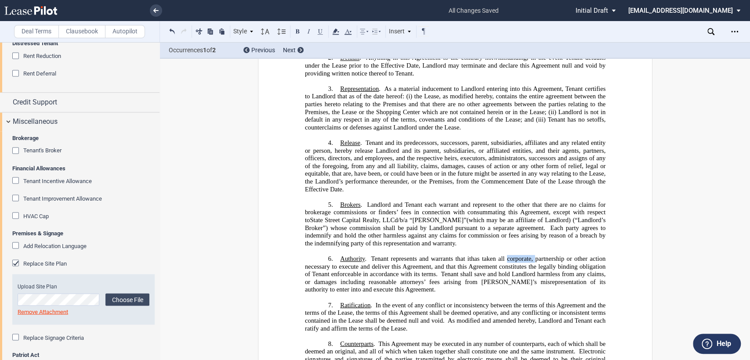
drag, startPoint x: 505, startPoint y: 176, endPoint x: 534, endPoint y: 175, distance: 29.5
click at [534, 255] on span "has taken all corporate, partnership or other action necessary to execute and d…" at bounding box center [456, 266] width 302 height 23
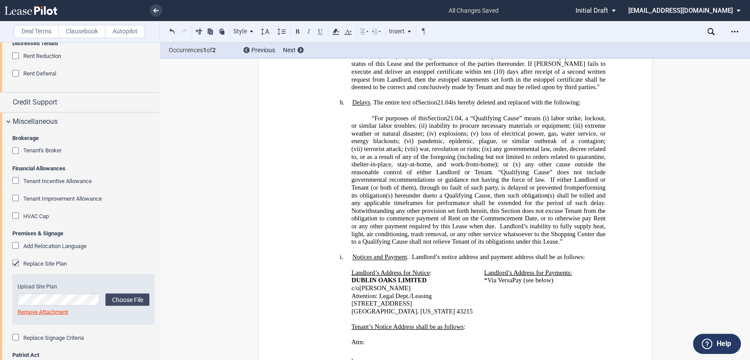
scroll to position [928, 0]
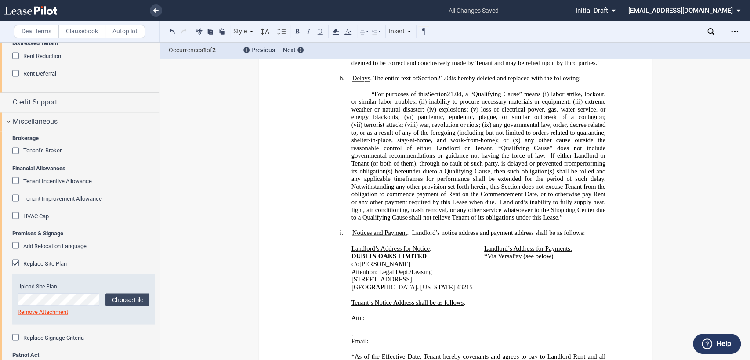
click at [351, 229] on h4 "i. Notices and Payment . [PERSON_NAME]’s notice address and payment address sha…" at bounding box center [478, 233] width 255 height 8
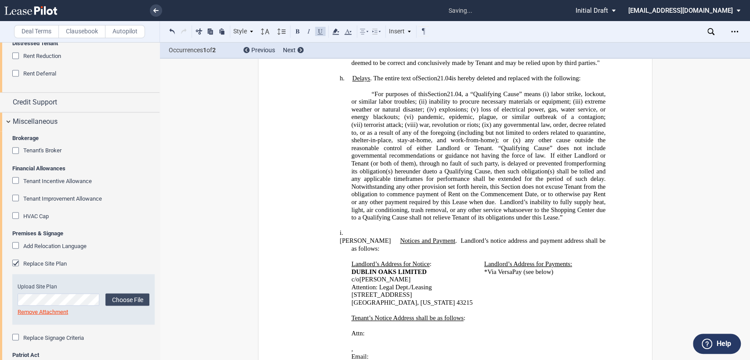
click at [364, 229] on h4 "i. ﻿" at bounding box center [478, 233] width 255 height 8
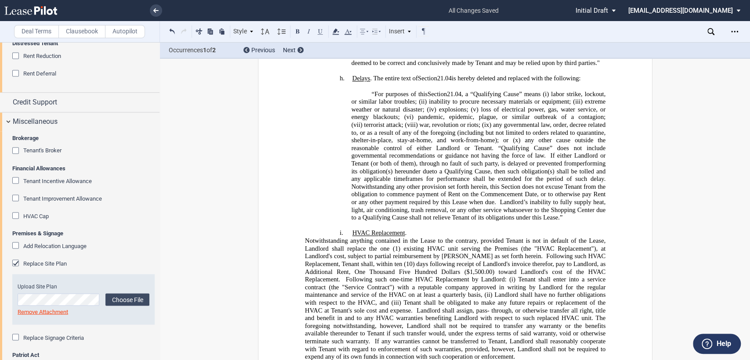
click at [459, 237] on span "Notwithstanding anything contained in the Lease to the contrary, provided Tenan…" at bounding box center [456, 248] width 302 height 23
click at [341, 237] on span "Notwithstanding anything contained in the Lease to the contrary, provided Tenan…" at bounding box center [456, 248] width 302 height 23
click at [585, 253] on span "Following such HVAC Replacement, Tenant shall, within ten (10) days following r…" at bounding box center [456, 268] width 302 height 30
click at [336, 253] on span "Following such one time HVAC Replacement, Tenant shall, within ten (10) days fo…" at bounding box center [456, 268] width 302 height 30
click at [387, 253] on span "Following such one time HVAC Replacement by Landlord, Tenant shall, within ten …" at bounding box center [456, 268] width 302 height 30
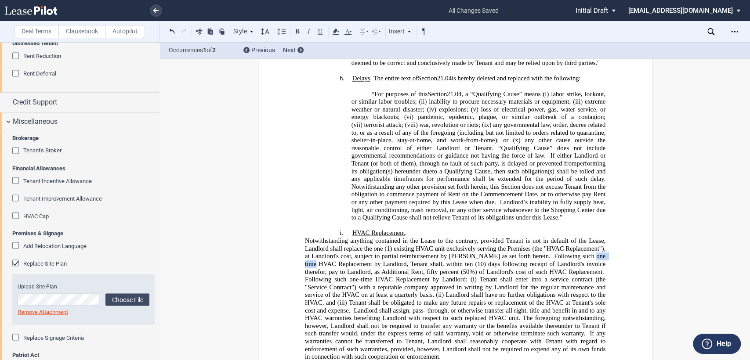
drag, startPoint x: 561, startPoint y: 195, endPoint x: 584, endPoint y: 197, distance: 23.4
click at [584, 253] on span "Following such one time HVAC Replacement by Landlord, Tenant shall, within ten …" at bounding box center [456, 264] width 302 height 23
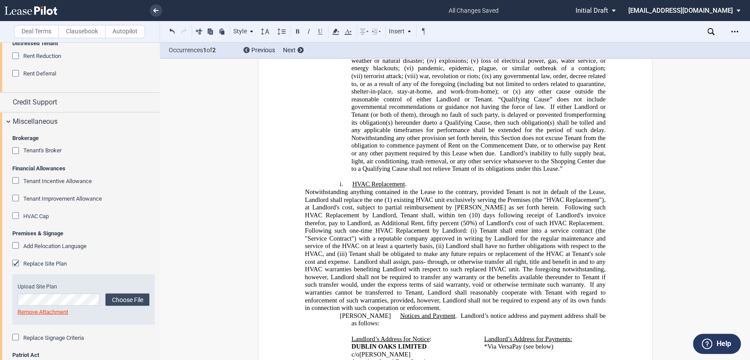
click at [599, 227] on span "Following such one-time HVAC Replacement by Landlord: (i) Tenant shall enter in…" at bounding box center [456, 246] width 302 height 38
click at [326, 227] on span "Following such one-time HVAC Replacement by Landlord: (i) Tenant shall enter in…" at bounding box center [456, 246] width 302 height 38
click at [391, 242] on p "Notwithstanding anything contained in the Lease to the contrary, provided Tenan…" at bounding box center [455, 251] width 301 height 124
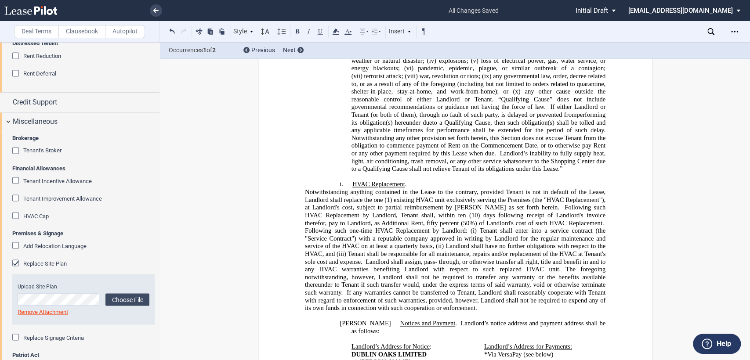
click at [341, 189] on span "Notwithstanding anything contained in the Lease to the contrary, provided Tenan…" at bounding box center [456, 200] width 302 height 23
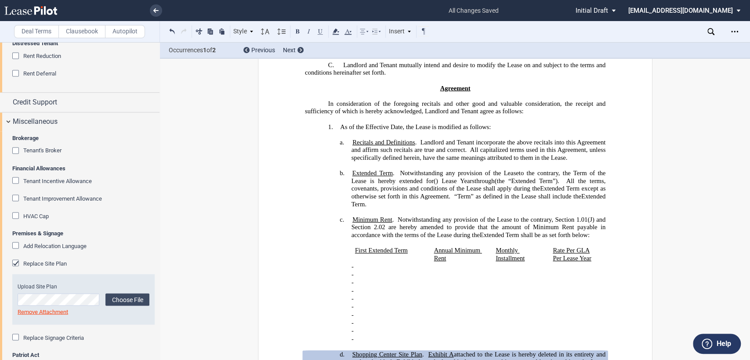
scroll to position [0, 0]
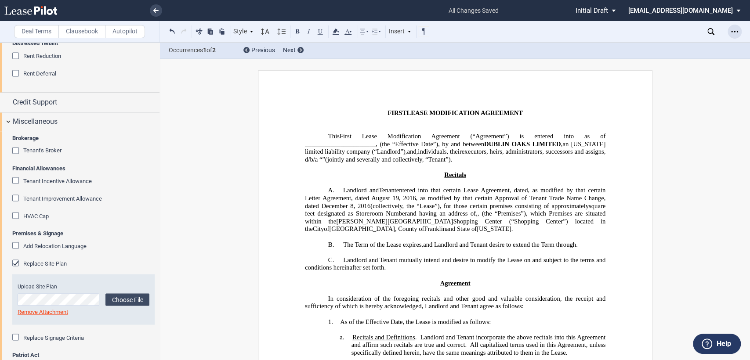
click at [735, 29] on icon "Open Lease options menu" at bounding box center [735, 31] width 7 height 7
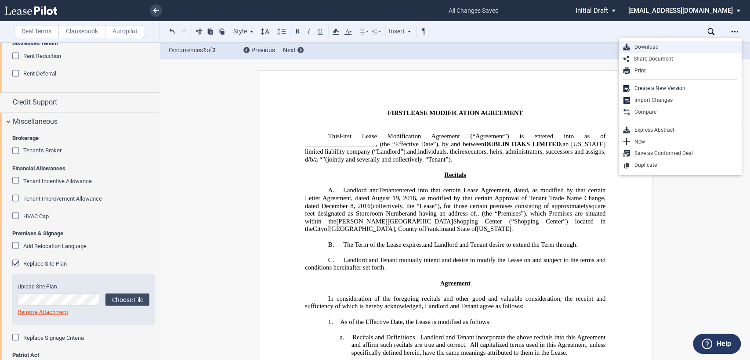
click at [649, 44] on div "Download" at bounding box center [683, 47] width 107 height 7
